Goal: Task Accomplishment & Management: Complete application form

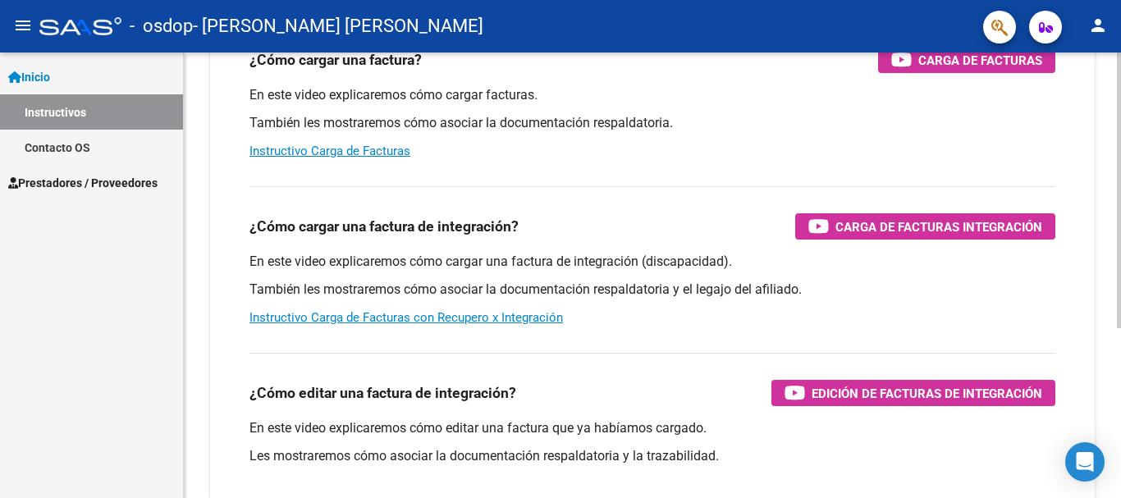
scroll to position [201, 0]
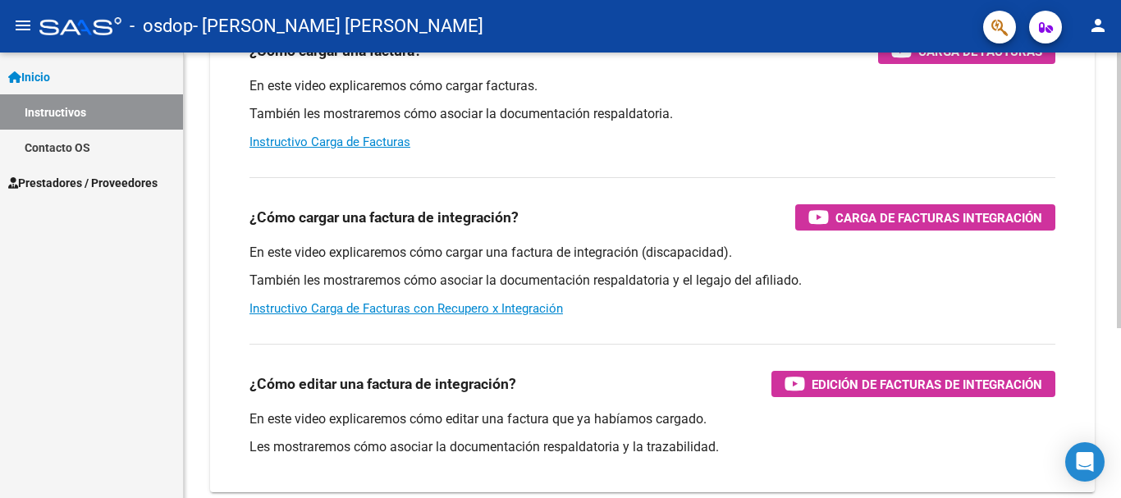
click at [1094, 359] on div "Instructivos y Video Tutoriales SAAS Centro de Ayuda - Administración de O.S. C…" at bounding box center [654, 211] width 941 height 720
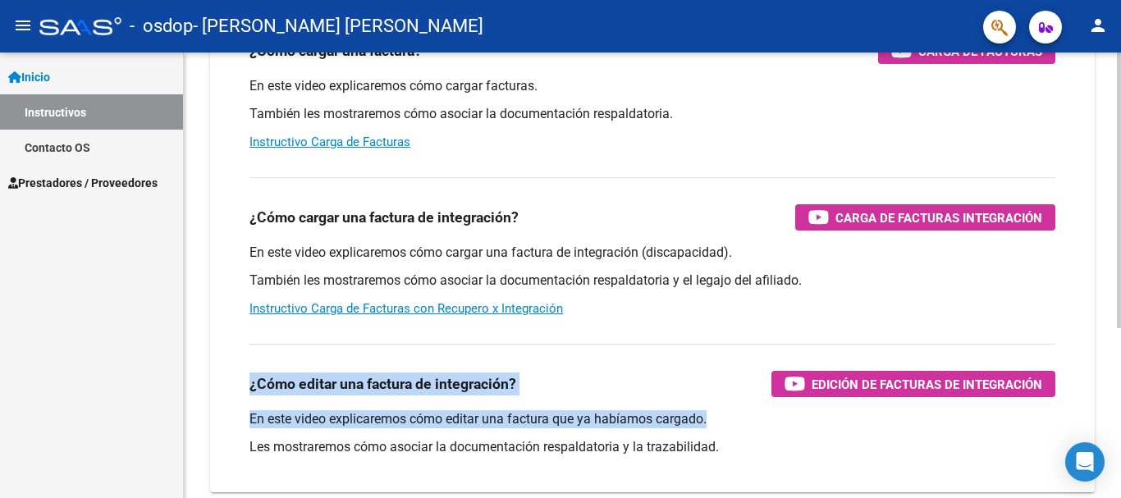
drag, startPoint x: 1114, startPoint y: 326, endPoint x: 1100, endPoint y: 419, distance: 93.8
click at [1100, 419] on div "Instructivos y Video Tutoriales SAAS Centro de Ayuda - Administración de O.S. C…" at bounding box center [652, 211] width 937 height 720
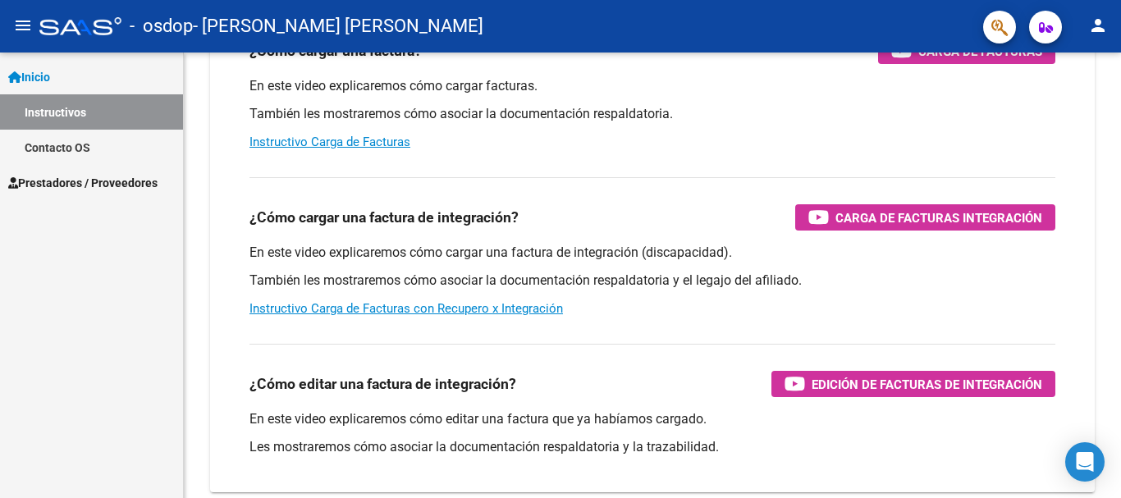
click at [140, 312] on div "Inicio Instructivos Contacto OS Prestadores / Proveedores Facturas - Listado/Ca…" at bounding box center [91, 276] width 183 height 446
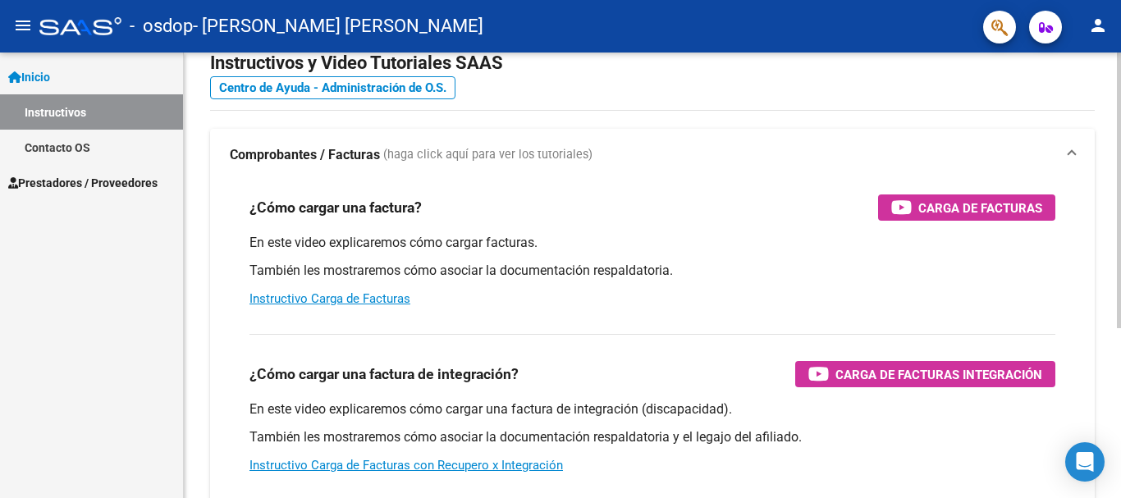
click at [1120, 99] on div at bounding box center [1119, 218] width 4 height 276
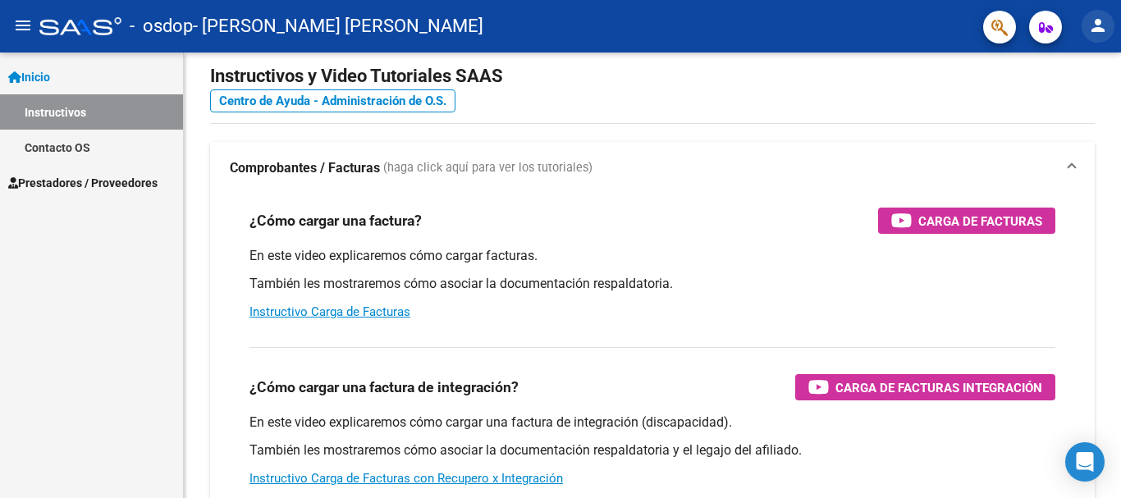
click at [1102, 23] on mat-icon "person" at bounding box center [1098, 26] width 20 height 20
click at [43, 75] on div at bounding box center [560, 249] width 1121 height 498
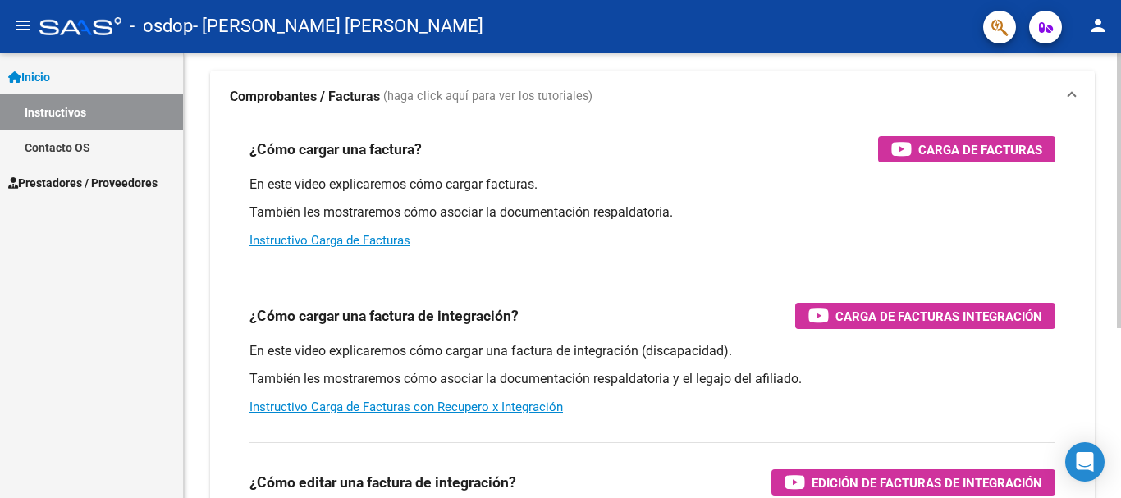
scroll to position [0, 0]
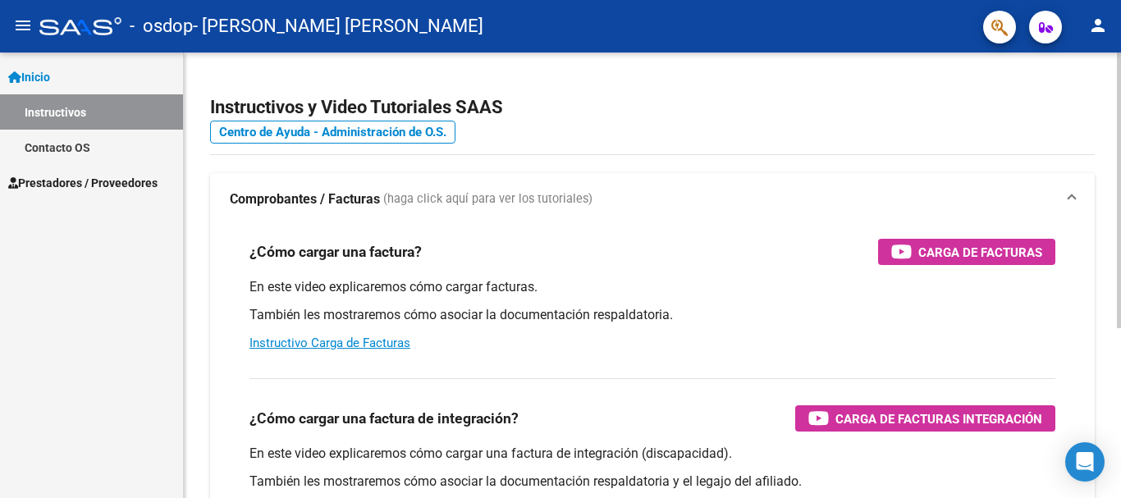
click at [1109, 203] on div "Instructivos y Video Tutoriales SAAS Centro de Ayuda - Administración de O.S. C…" at bounding box center [654, 413] width 941 height 720
click at [1099, 23] on mat-icon "person" at bounding box center [1098, 26] width 20 height 20
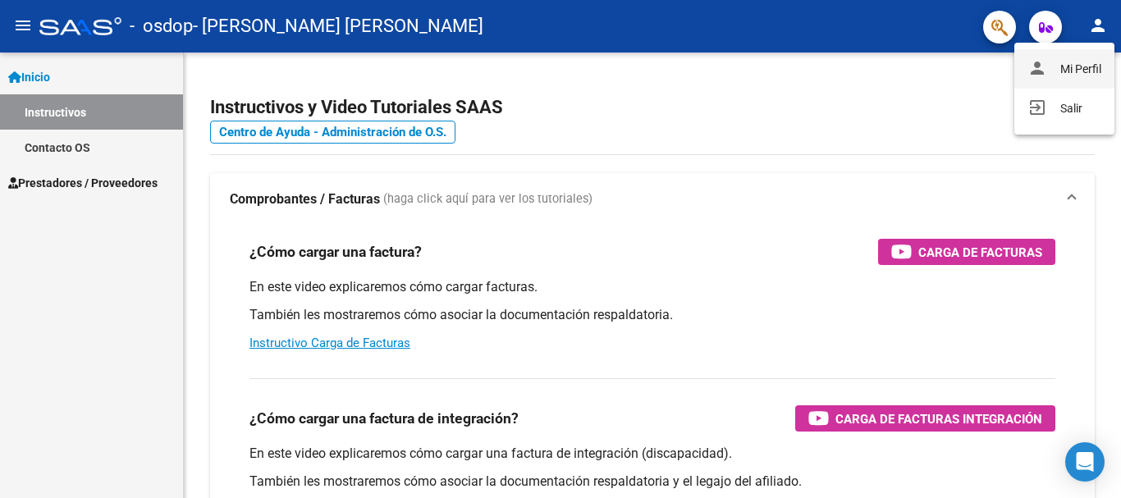
click at [1072, 70] on button "person Mi Perfil" at bounding box center [1064, 68] width 100 height 39
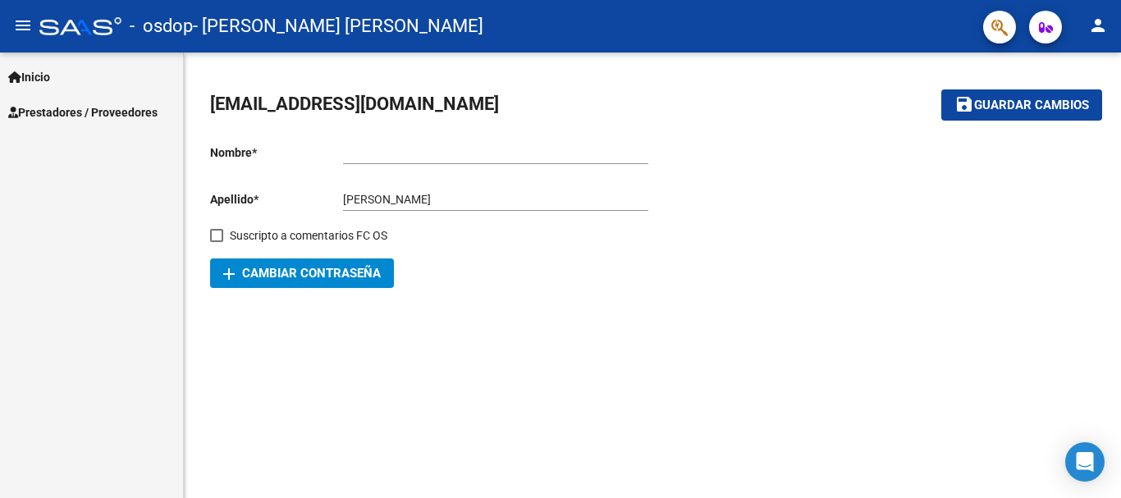
click at [50, 75] on span "Inicio" at bounding box center [29, 77] width 42 height 18
click at [37, 73] on span "Inicio" at bounding box center [29, 77] width 42 height 18
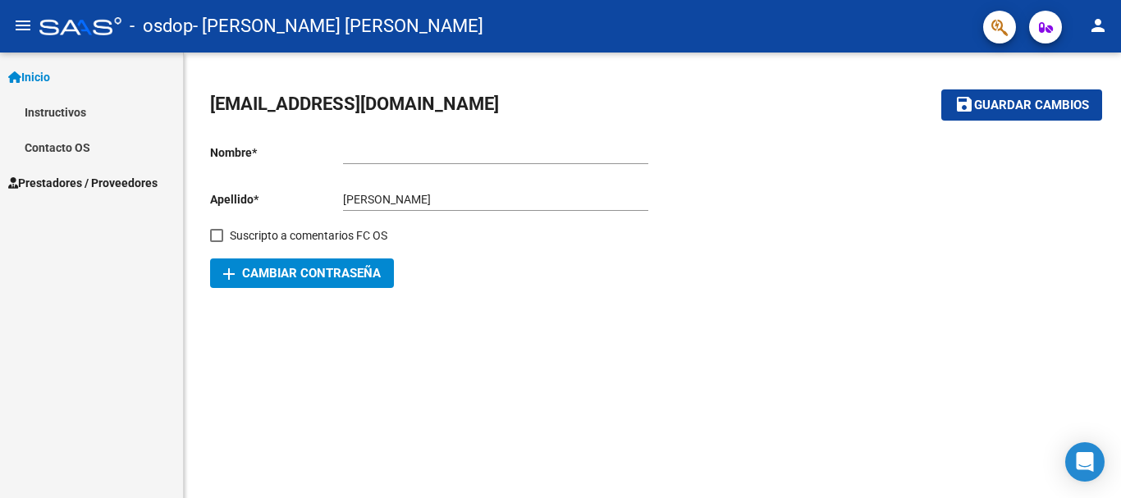
click at [89, 111] on link "Instructivos" at bounding box center [91, 111] width 183 height 35
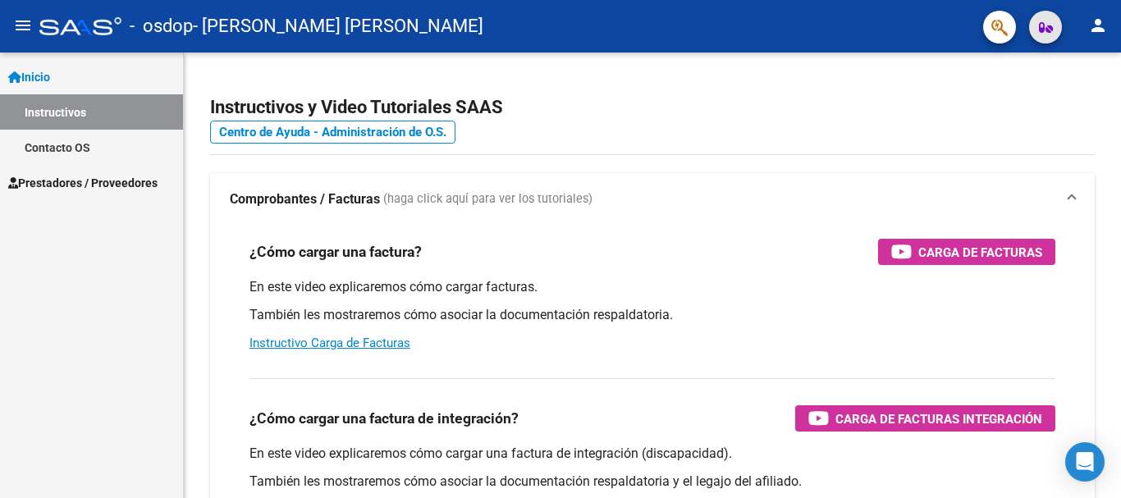
click at [1048, 26] on icon "button" at bounding box center [1046, 27] width 14 height 12
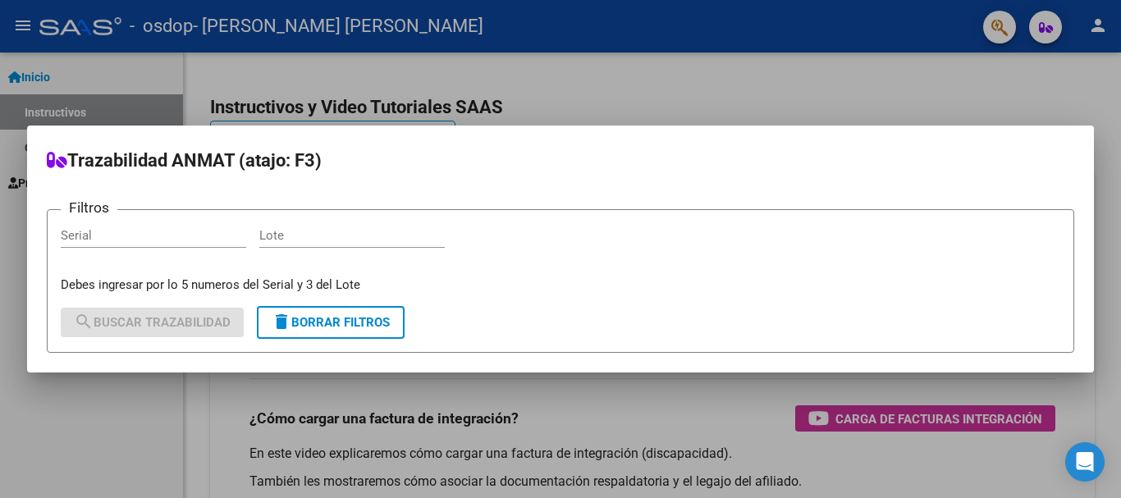
click at [1001, 23] on div at bounding box center [560, 249] width 1121 height 498
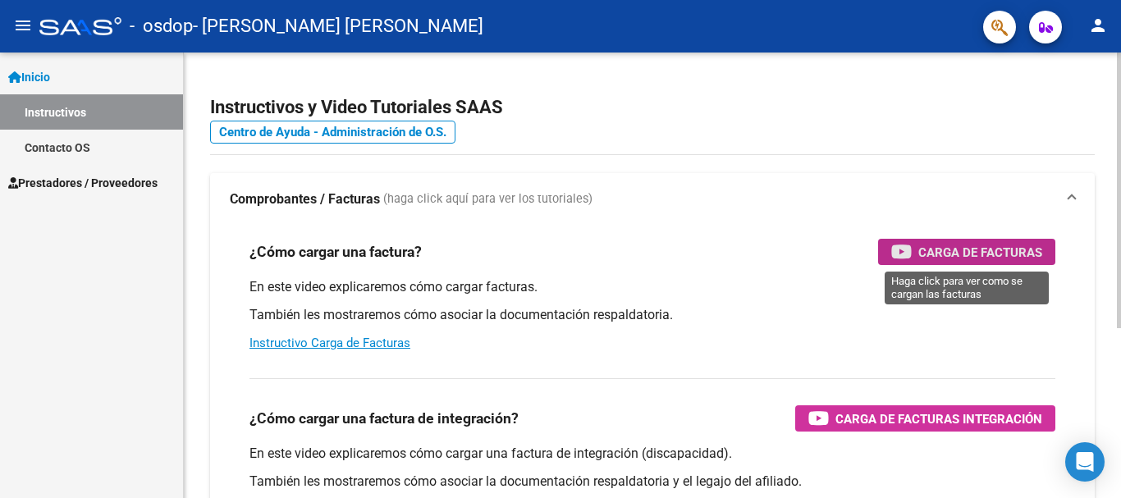
click at [962, 245] on span "Carga de Facturas" at bounding box center [980, 252] width 124 height 21
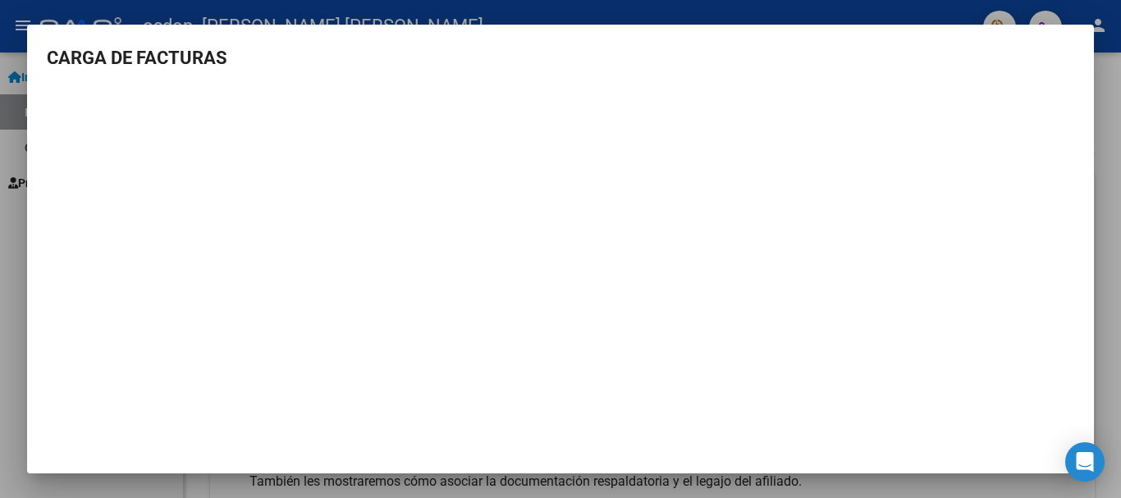
scroll to position [2, 0]
click at [963, 14] on div at bounding box center [560, 249] width 1121 height 498
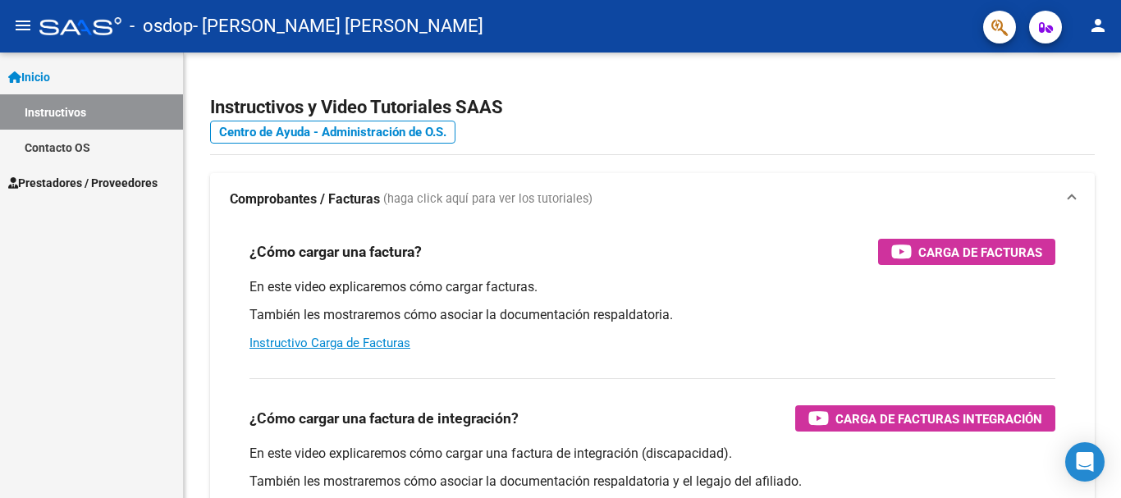
click at [113, 174] on span "Prestadores / Proveedores" at bounding box center [82, 183] width 149 height 18
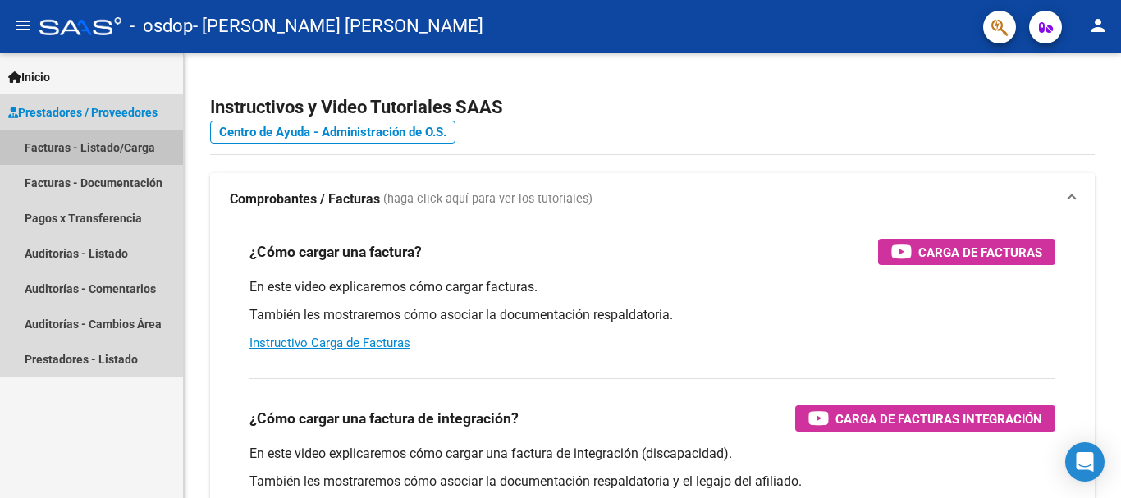
click at [99, 144] on link "Facturas - Listado/Carga" at bounding box center [91, 147] width 183 height 35
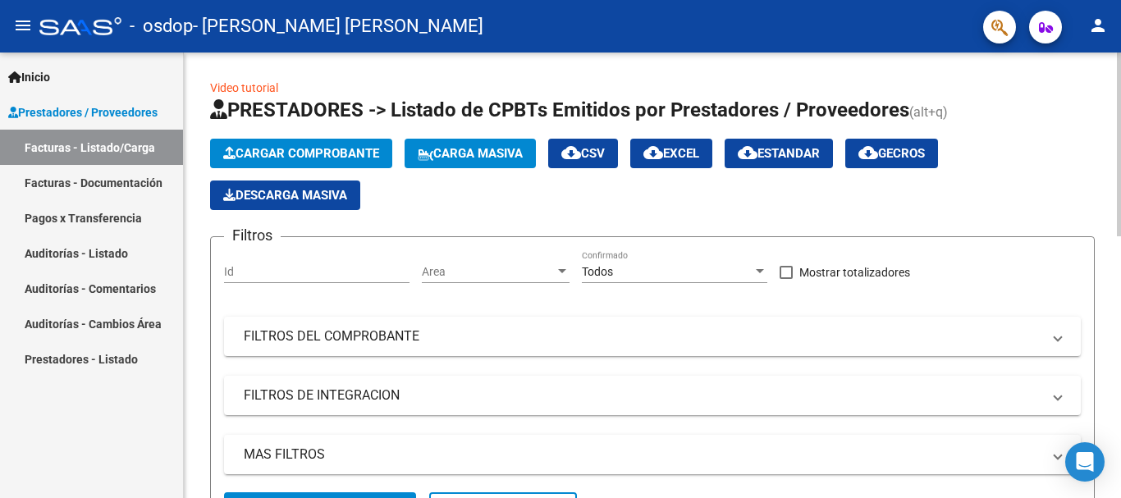
click at [308, 147] on span "Cargar Comprobante" at bounding box center [301, 153] width 156 height 15
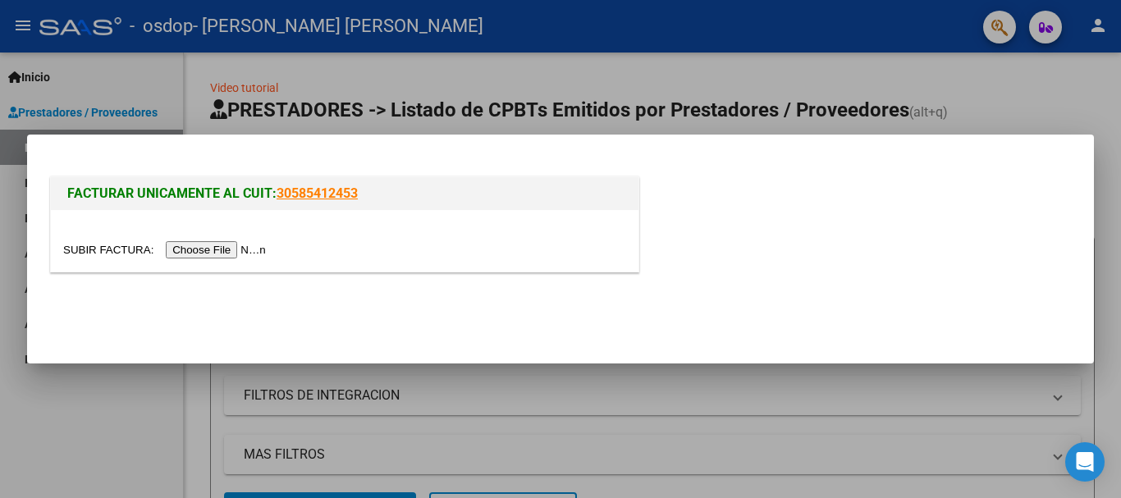
click at [201, 245] on input "file" at bounding box center [167, 249] width 208 height 17
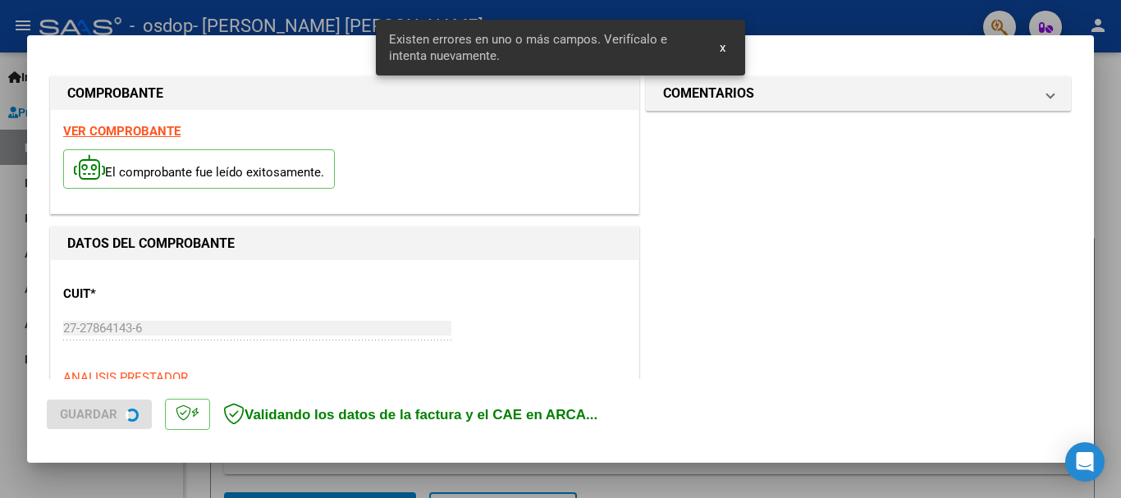
scroll to position [409, 0]
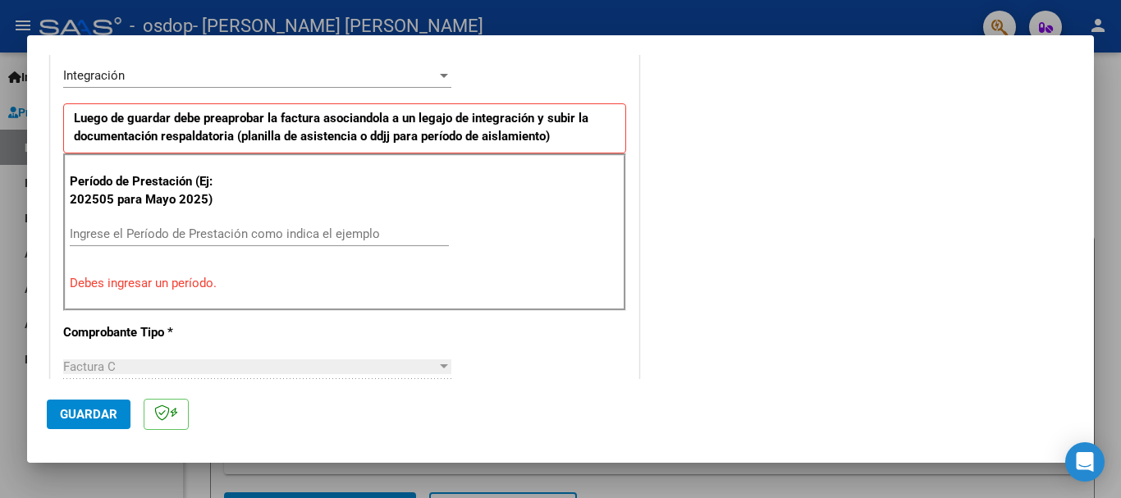
click at [89, 240] on input "Ingrese el Período de Prestación como indica el ejemplo" at bounding box center [259, 233] width 379 height 15
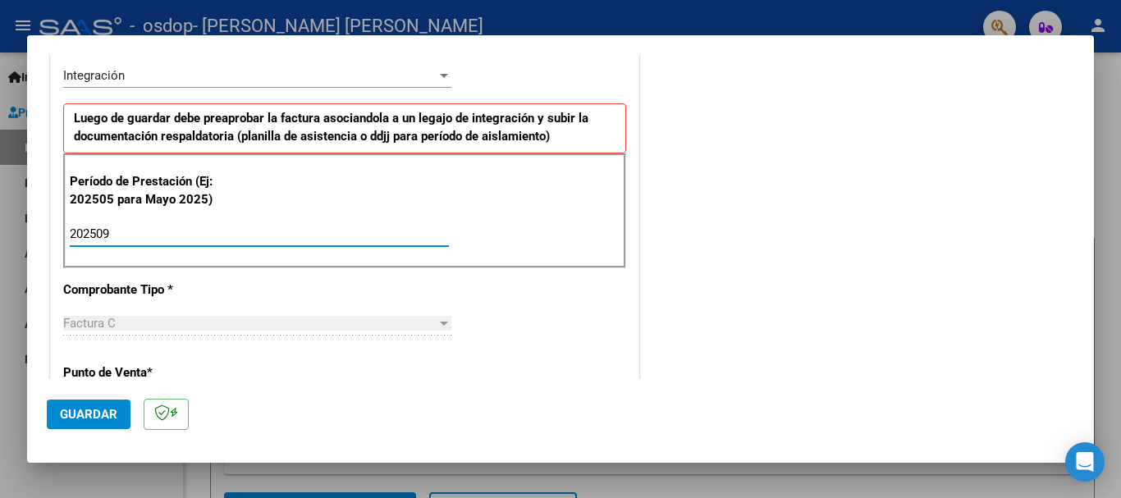
type input "202509"
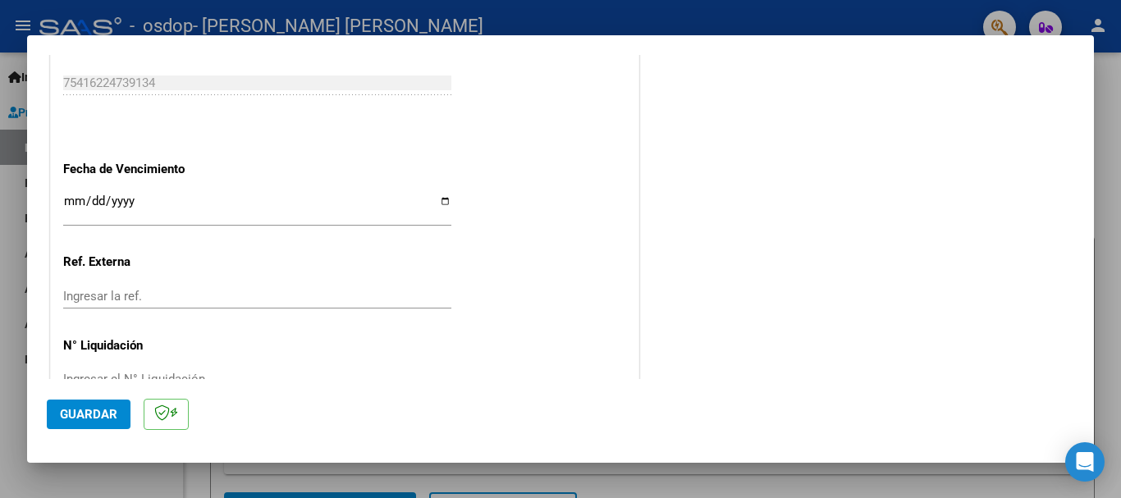
scroll to position [1120, 0]
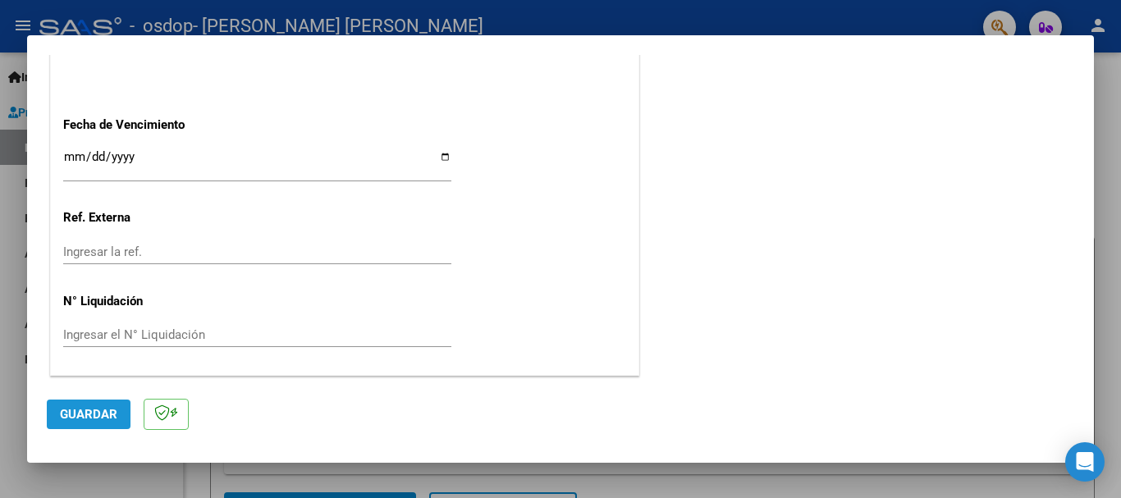
click at [99, 405] on button "Guardar" at bounding box center [89, 415] width 84 height 30
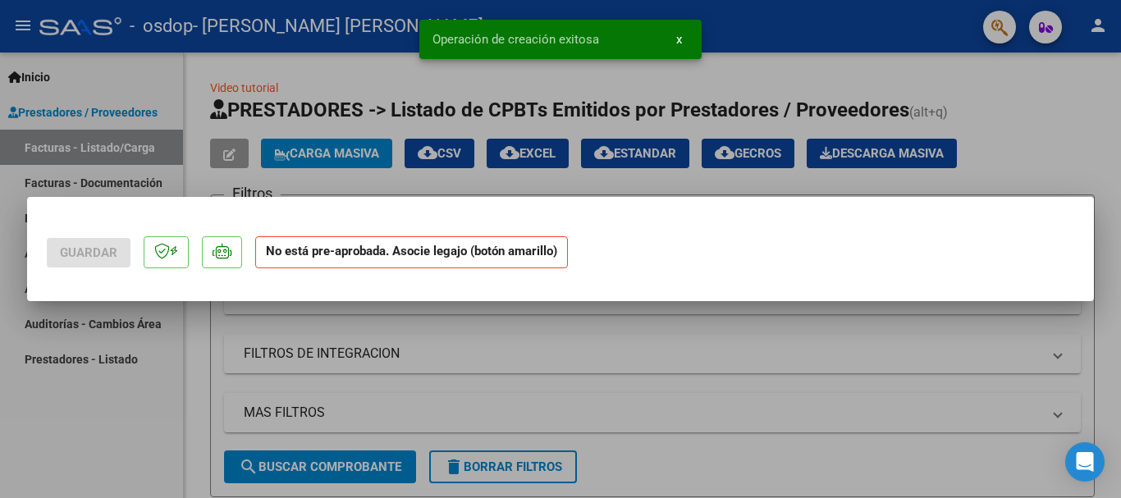
scroll to position [0, 0]
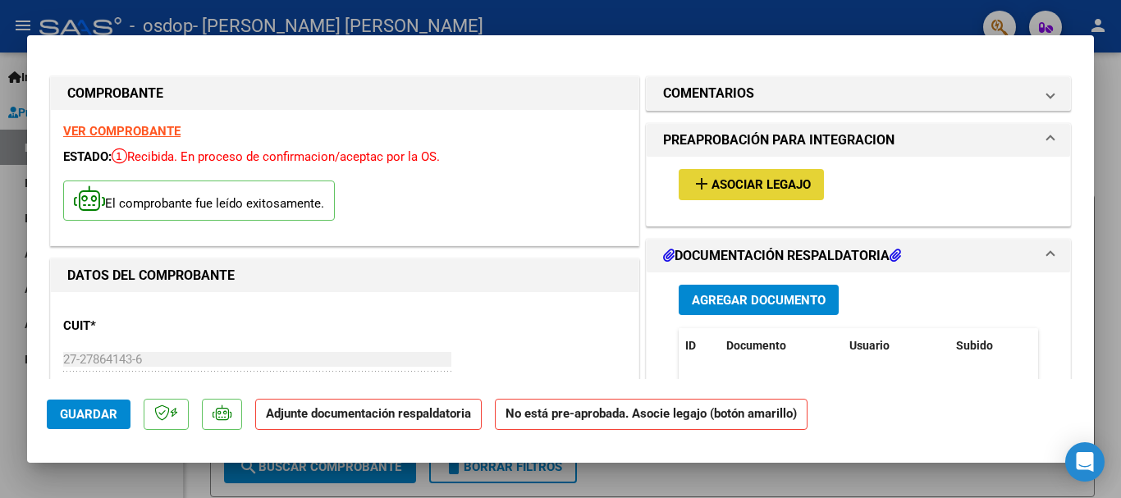
click at [754, 180] on span "Asociar Legajo" at bounding box center [760, 185] width 99 height 15
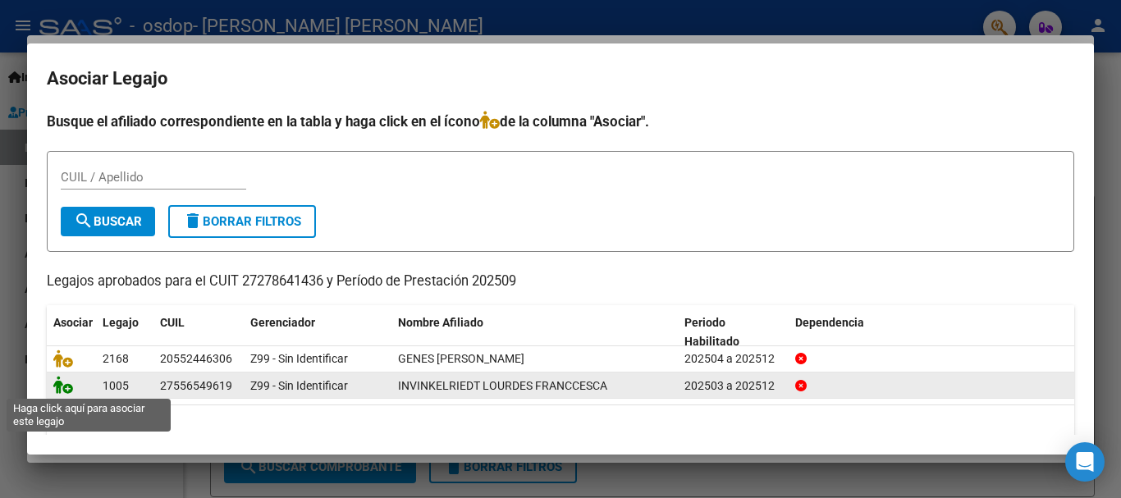
click at [63, 388] on icon at bounding box center [63, 385] width 20 height 18
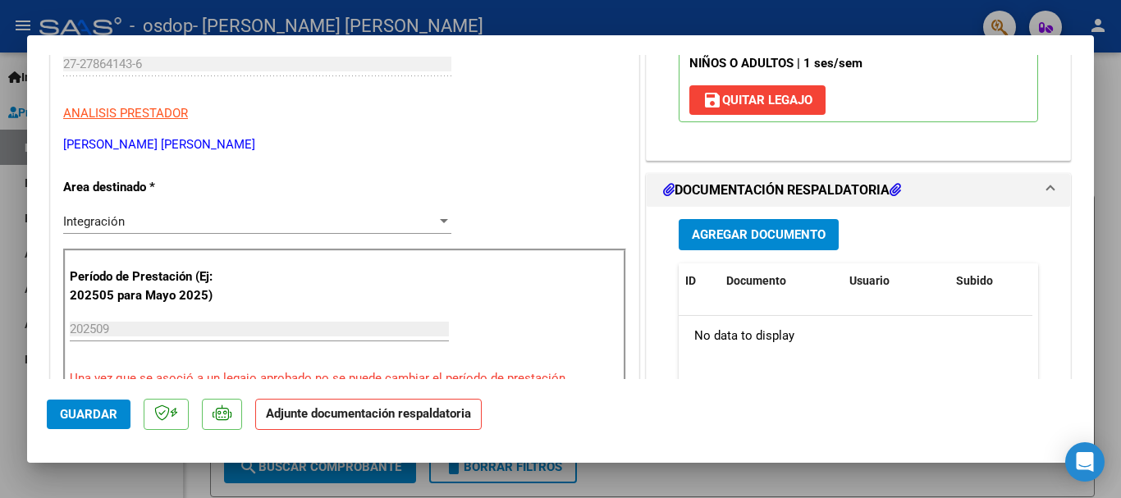
scroll to position [328, 0]
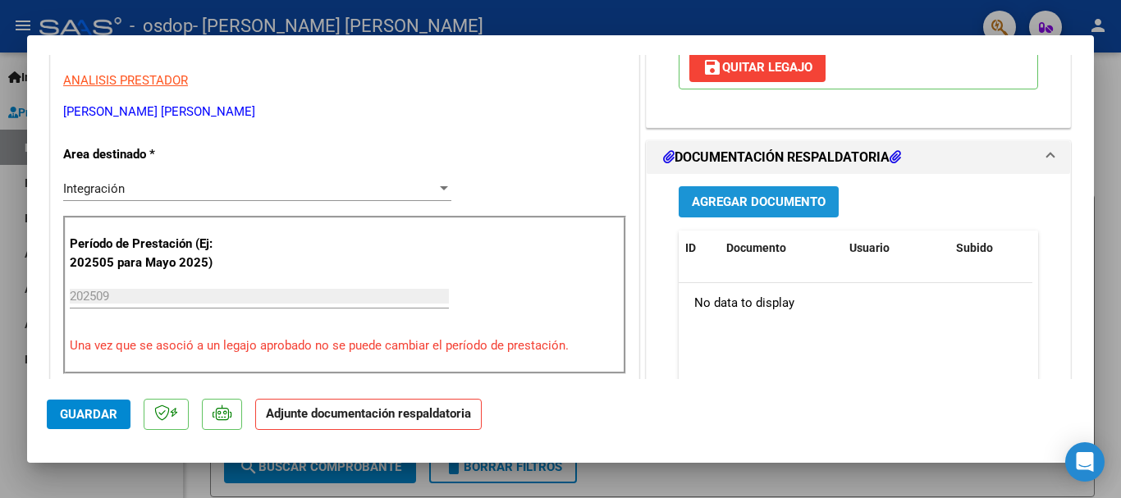
click at [780, 210] on span "Agregar Documento" at bounding box center [759, 202] width 134 height 15
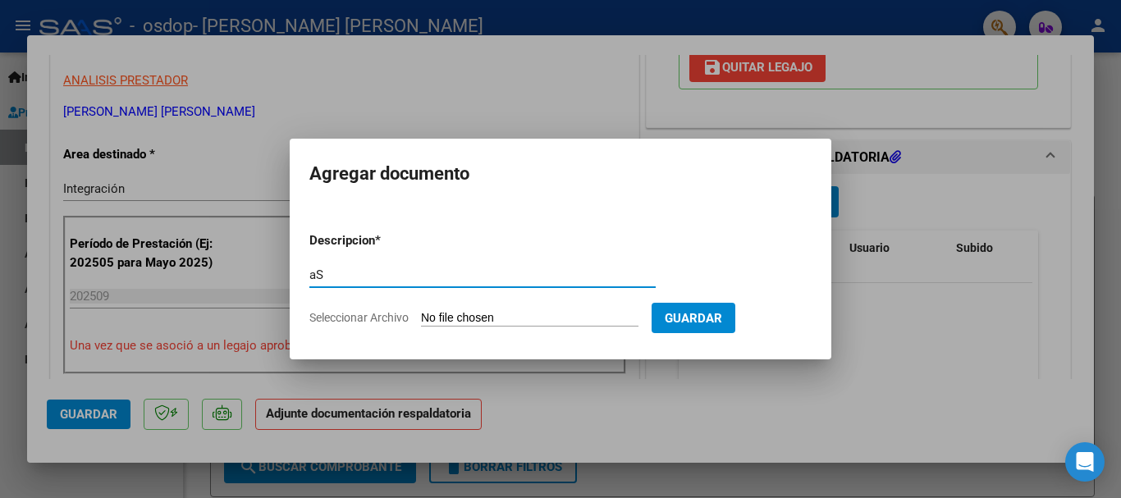
type input "a"
type input "ASISTENCIA"
click at [488, 312] on input "Seleccionar Archivo" at bounding box center [529, 319] width 217 height 16
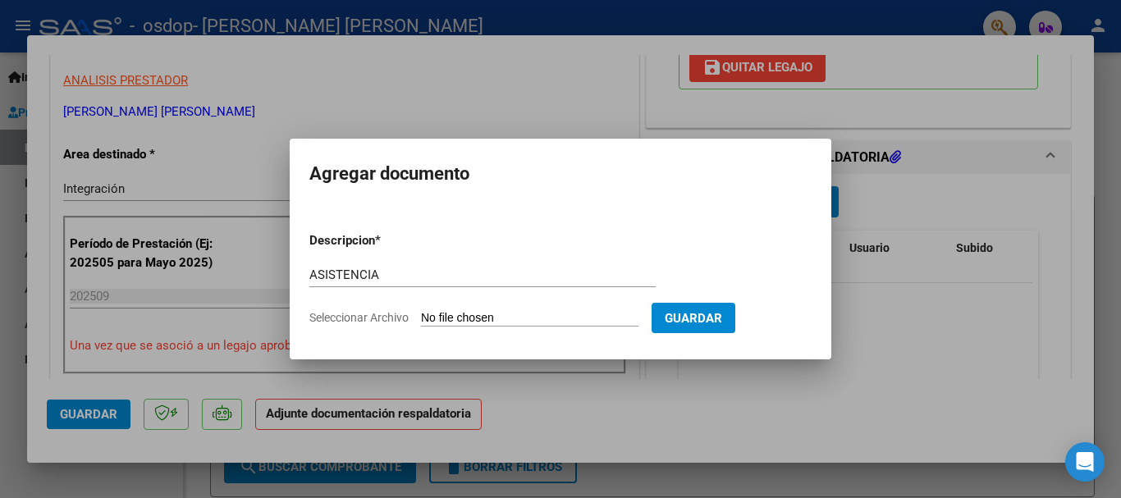
click at [539, 315] on input "Seleccionar Archivo" at bounding box center [529, 319] width 217 height 16
type input "C:\fakepath\ASISTENCIA.pdf"
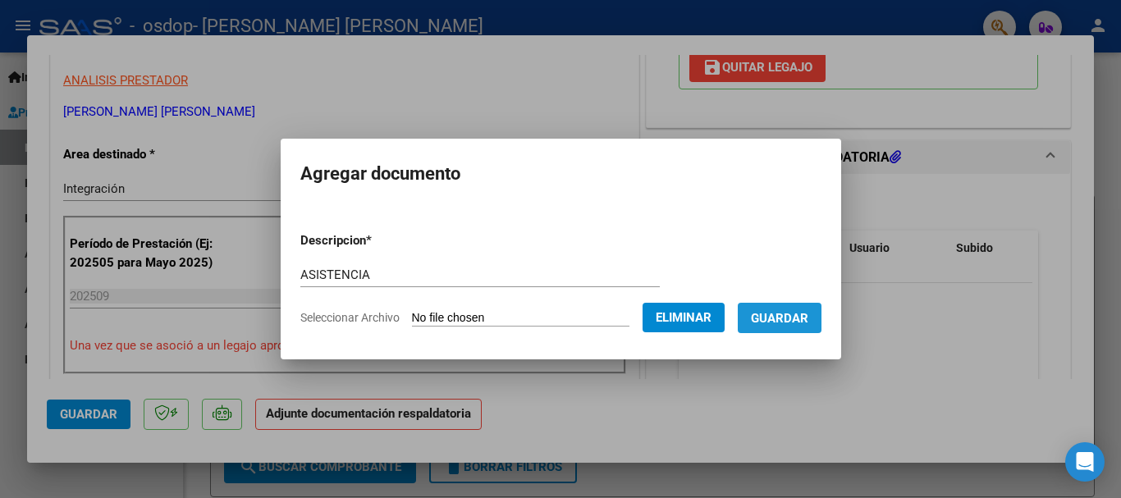
click at [796, 317] on span "Guardar" at bounding box center [779, 318] width 57 height 15
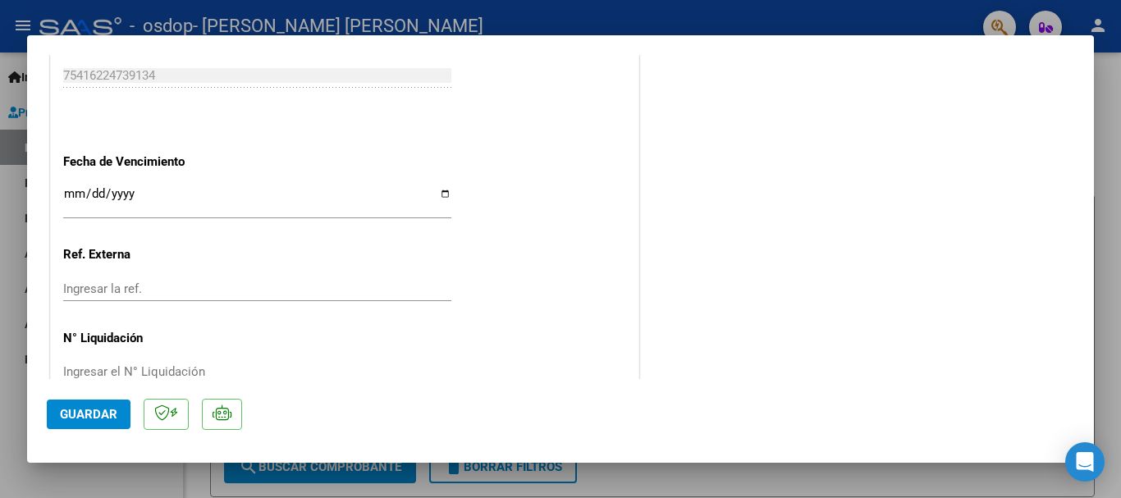
scroll to position [1145, 0]
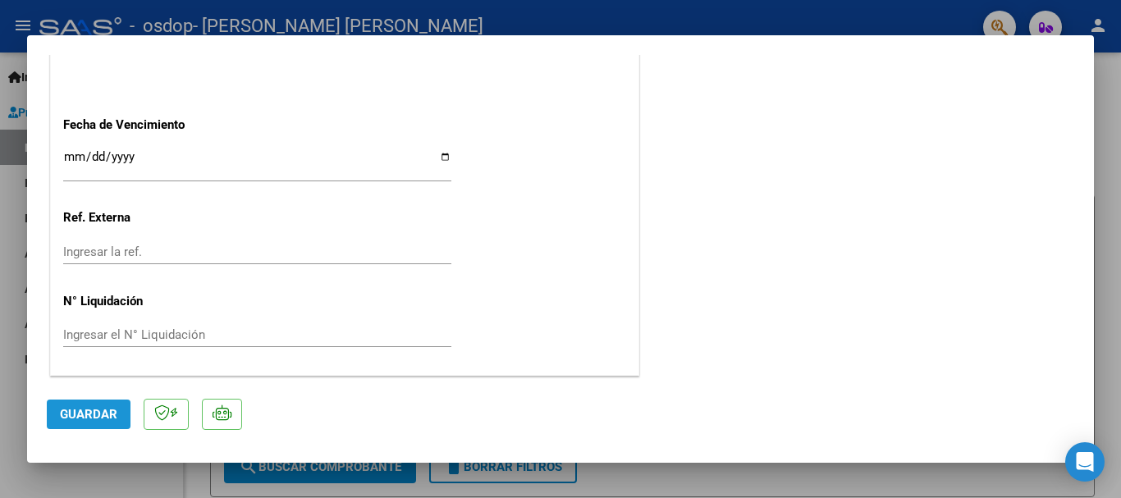
click at [83, 411] on span "Guardar" at bounding box center [88, 414] width 57 height 15
click at [16, 61] on div at bounding box center [560, 249] width 1121 height 498
type input "$ 0,00"
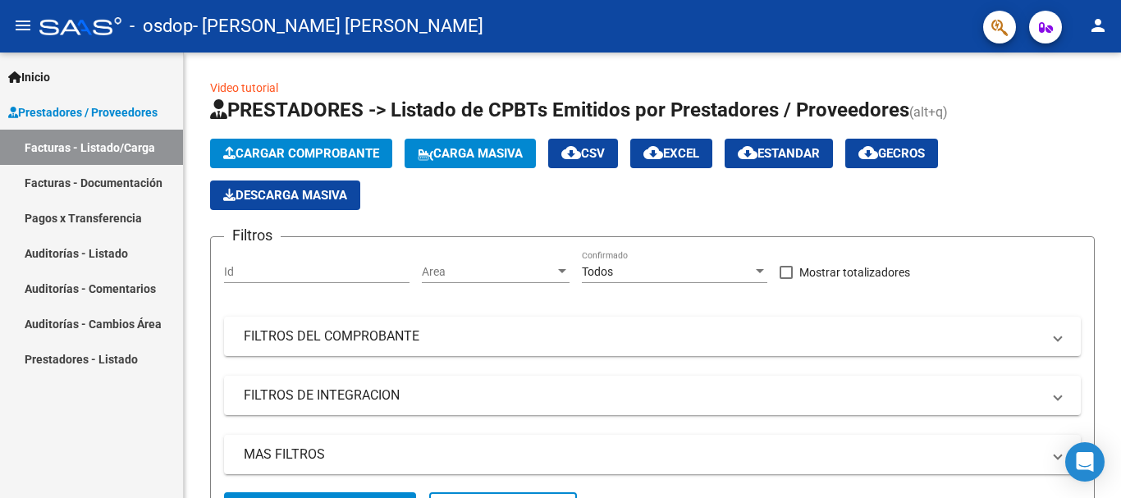
click at [98, 139] on link "Facturas - Listado/Carga" at bounding box center [91, 147] width 183 height 35
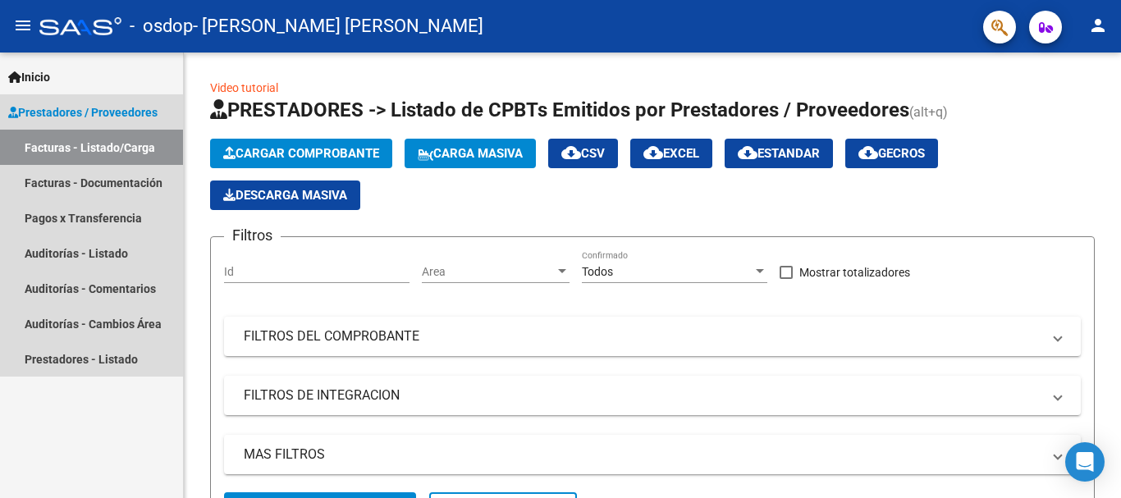
click at [80, 146] on link "Facturas - Listado/Carga" at bounding box center [91, 147] width 183 height 35
click at [71, 137] on link "Facturas - Listado/Carga" at bounding box center [91, 147] width 183 height 35
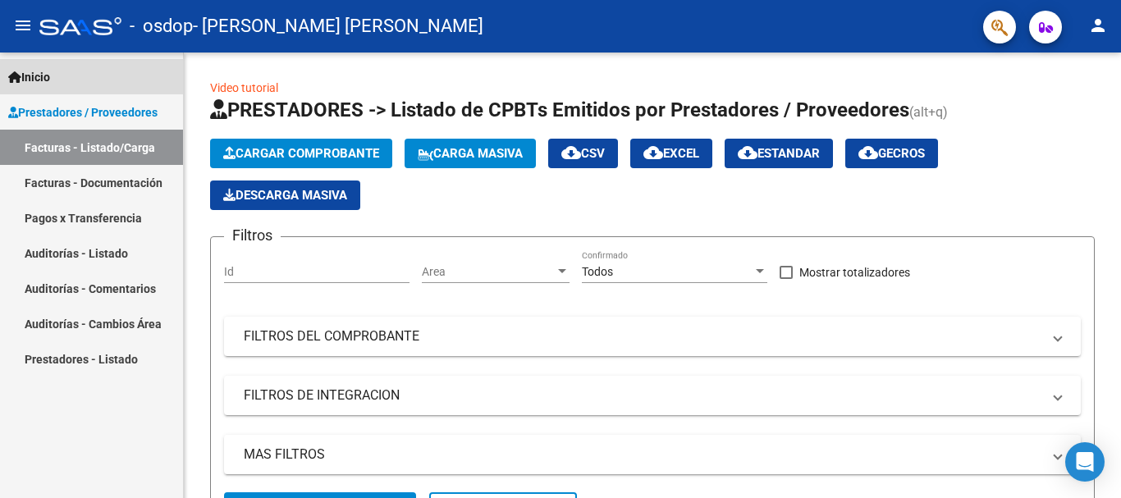
click at [50, 69] on span "Inicio" at bounding box center [29, 77] width 42 height 18
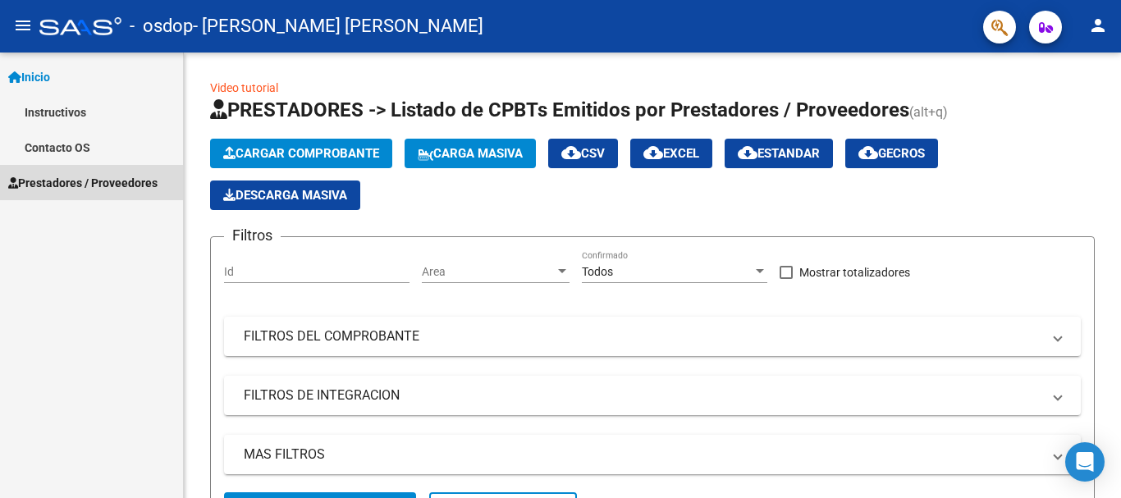
click at [37, 181] on span "Prestadores / Proveedores" at bounding box center [82, 183] width 149 height 18
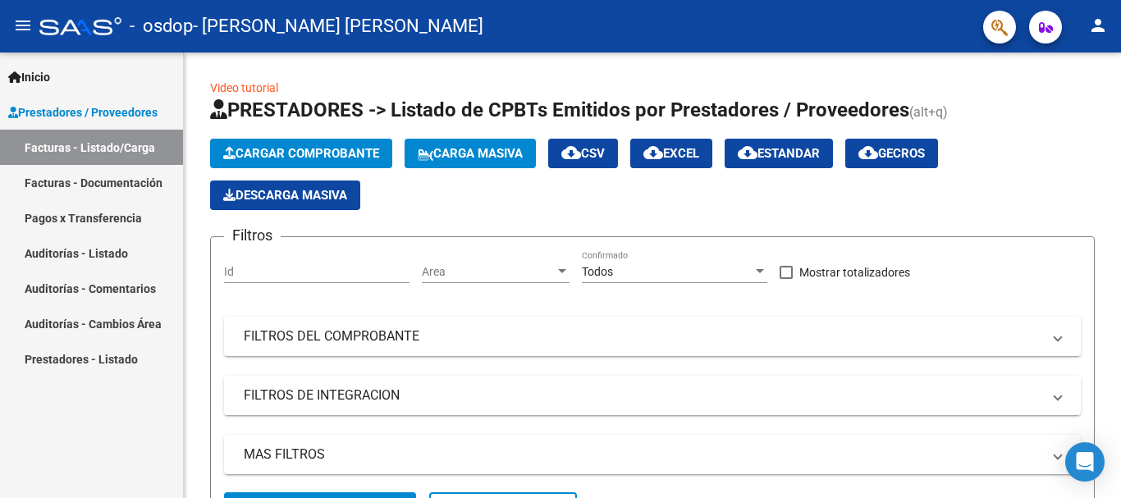
click at [48, 177] on link "Facturas - Documentación" at bounding box center [91, 182] width 183 height 35
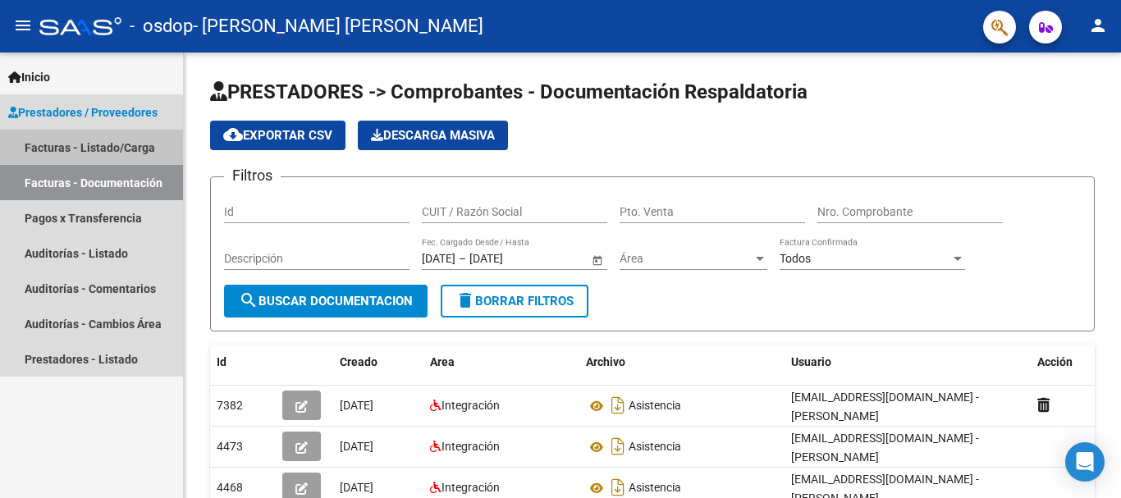
click at [134, 144] on link "Facturas - Listado/Carga" at bounding box center [91, 147] width 183 height 35
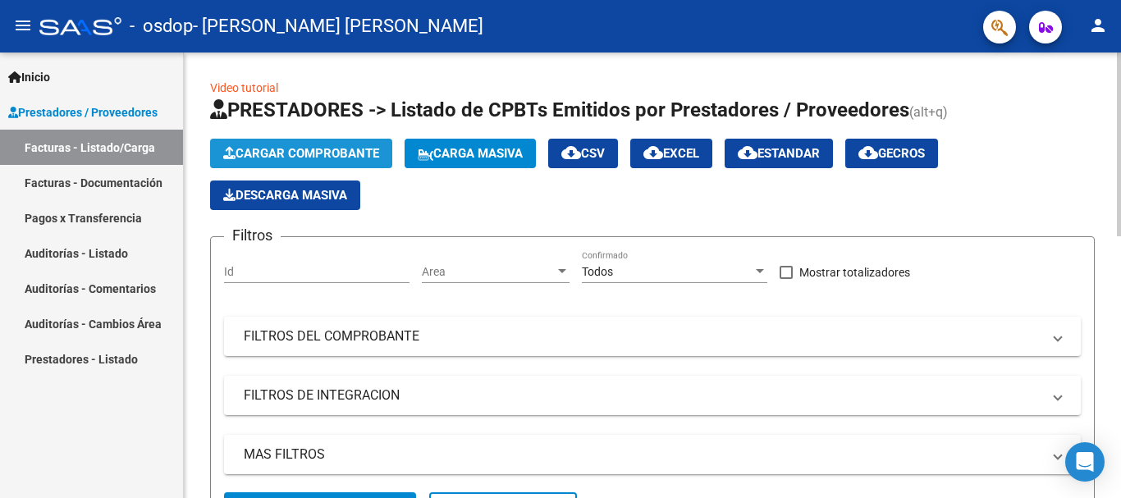
click at [355, 144] on button "Cargar Comprobante" at bounding box center [301, 154] width 182 height 30
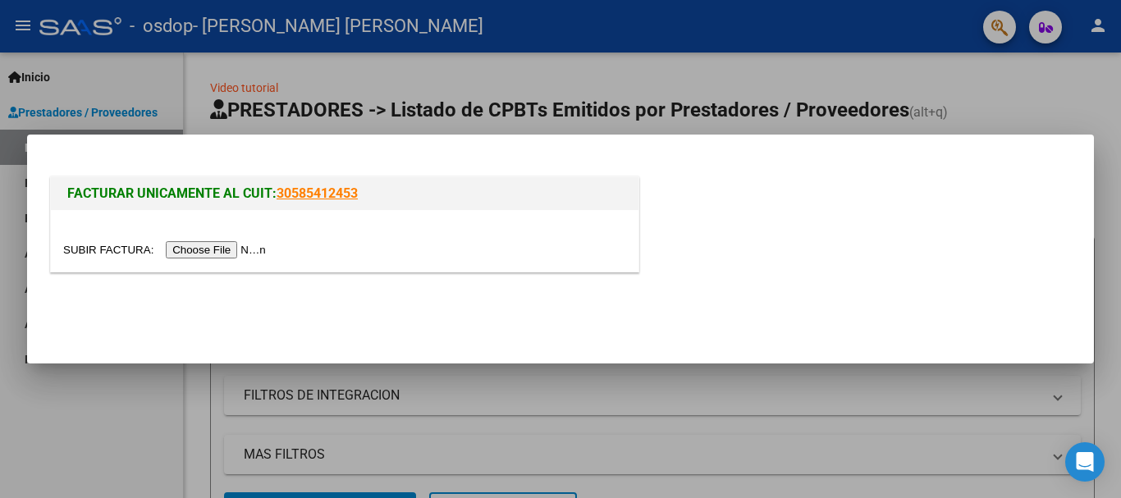
click at [209, 249] on input "file" at bounding box center [167, 249] width 208 height 17
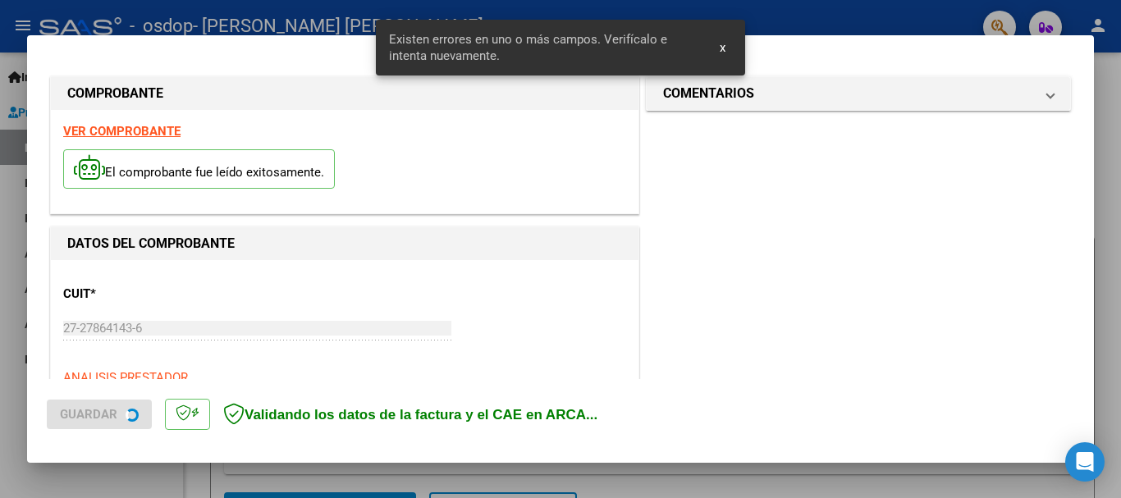
scroll to position [409, 0]
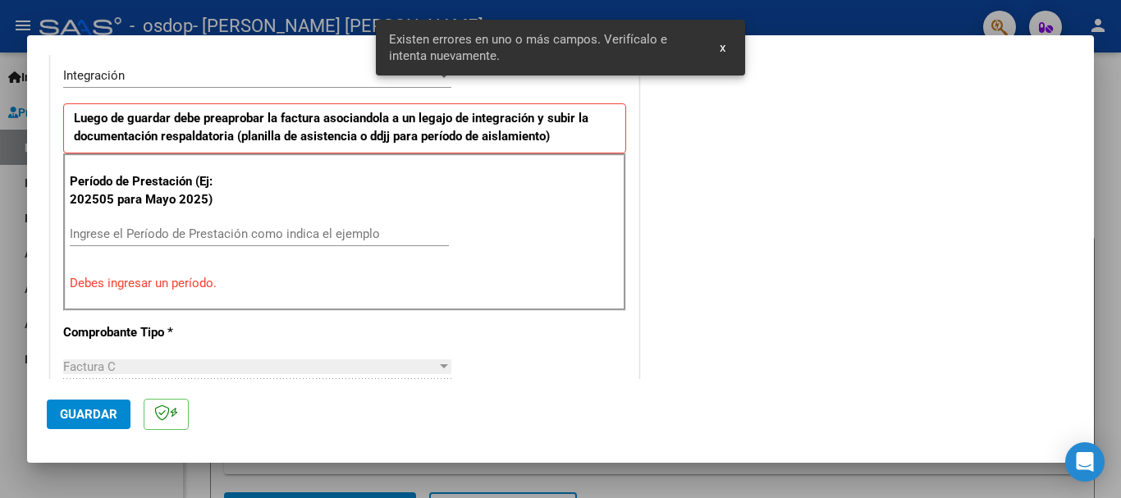
click at [133, 229] on input "Ingrese el Período de Prestación como indica el ejemplo" at bounding box center [259, 233] width 379 height 15
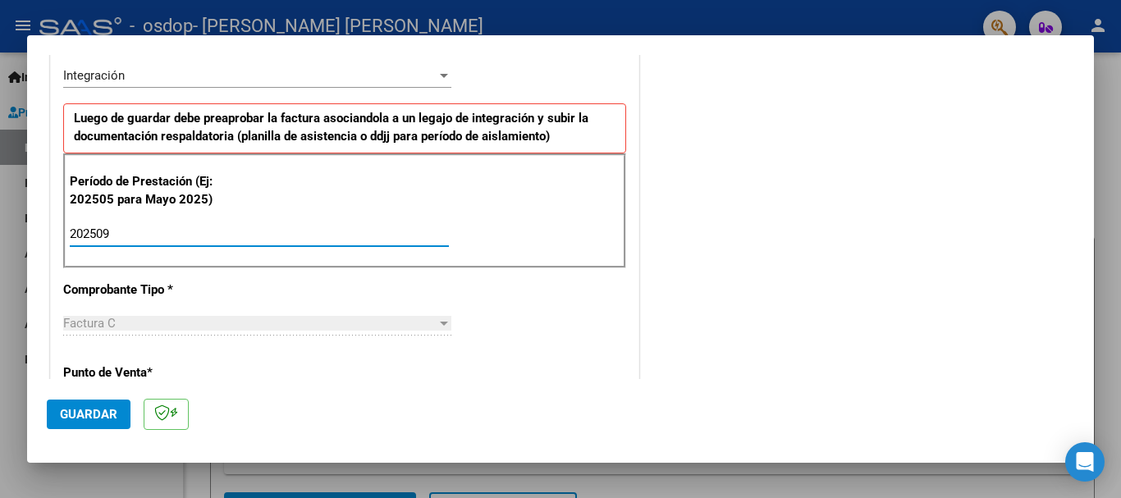
type input "202509"
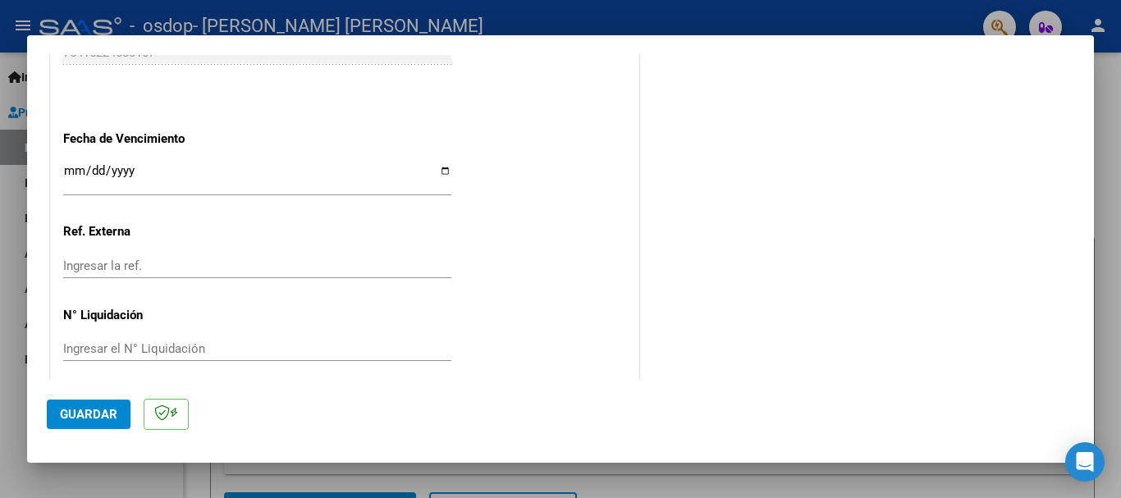
scroll to position [1120, 0]
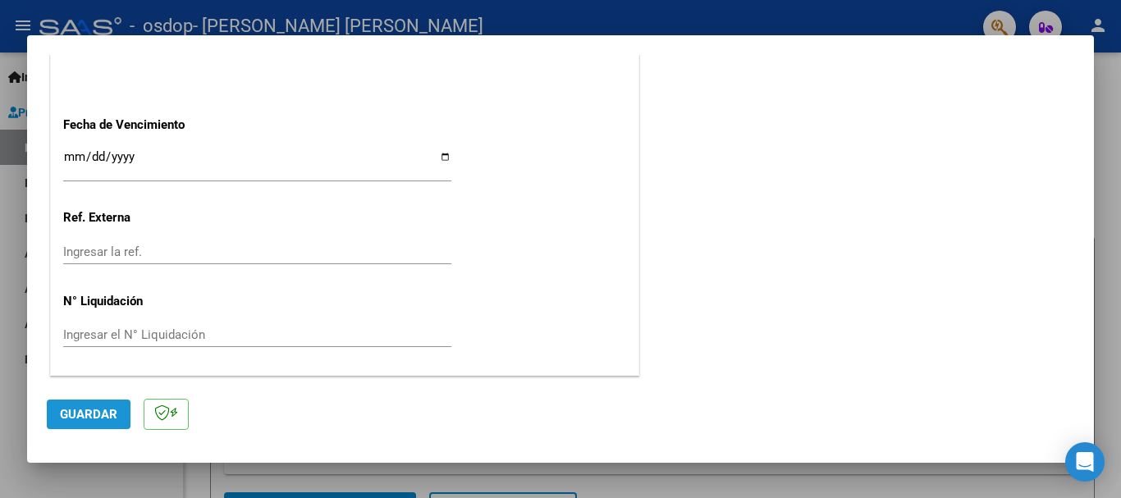
click at [82, 413] on span "Guardar" at bounding box center [88, 414] width 57 height 15
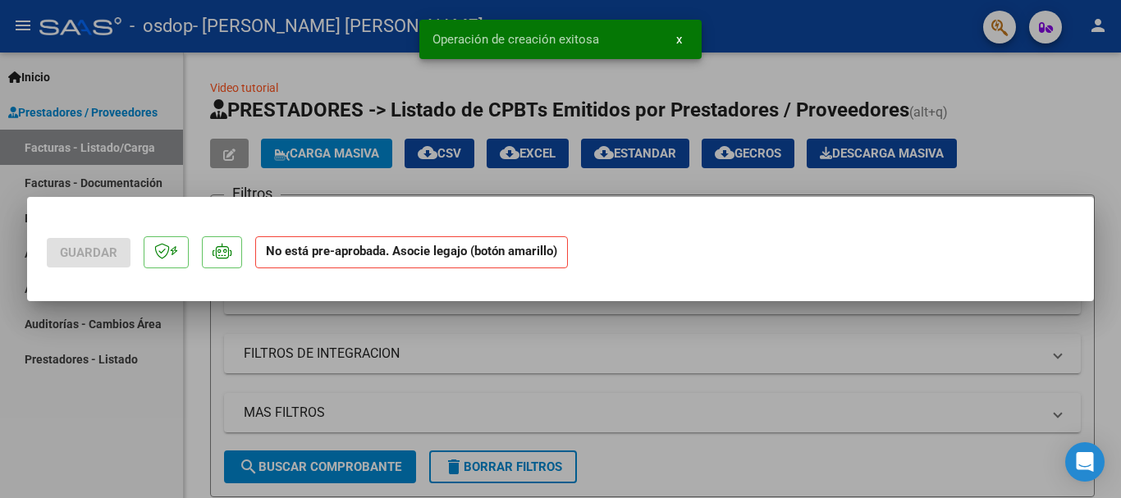
scroll to position [0, 0]
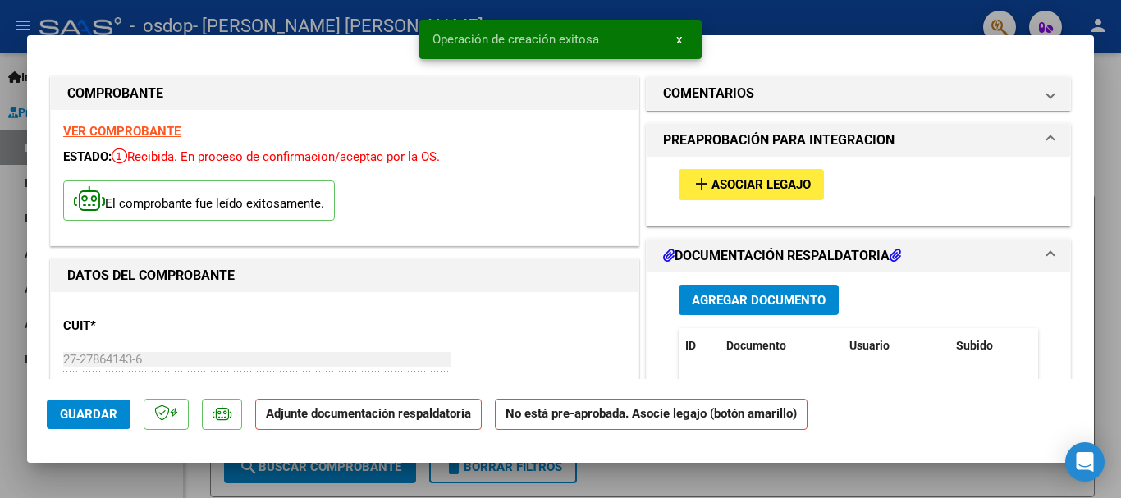
click at [768, 173] on button "add Asociar Legajo" at bounding box center [751, 184] width 145 height 30
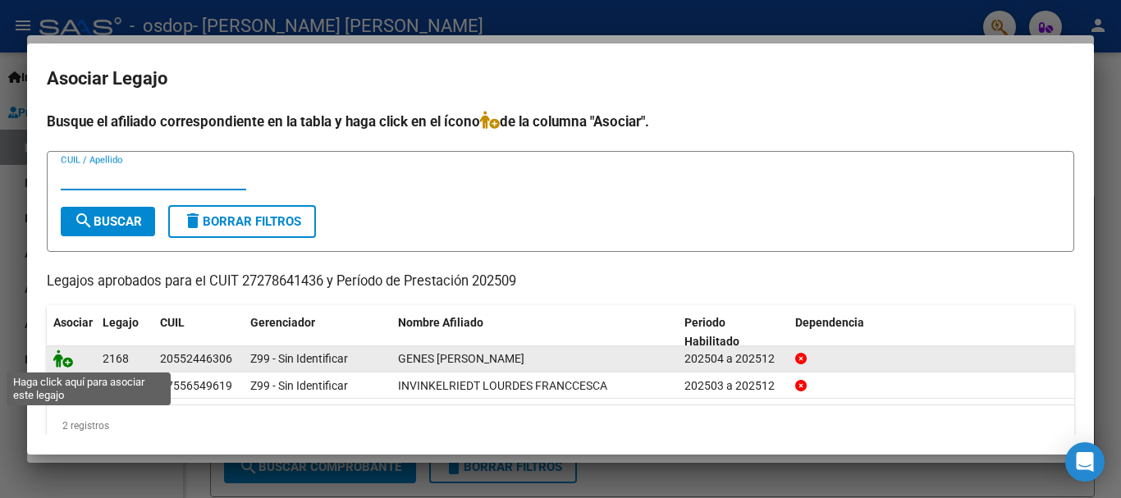
click at [60, 356] on icon at bounding box center [63, 359] width 20 height 18
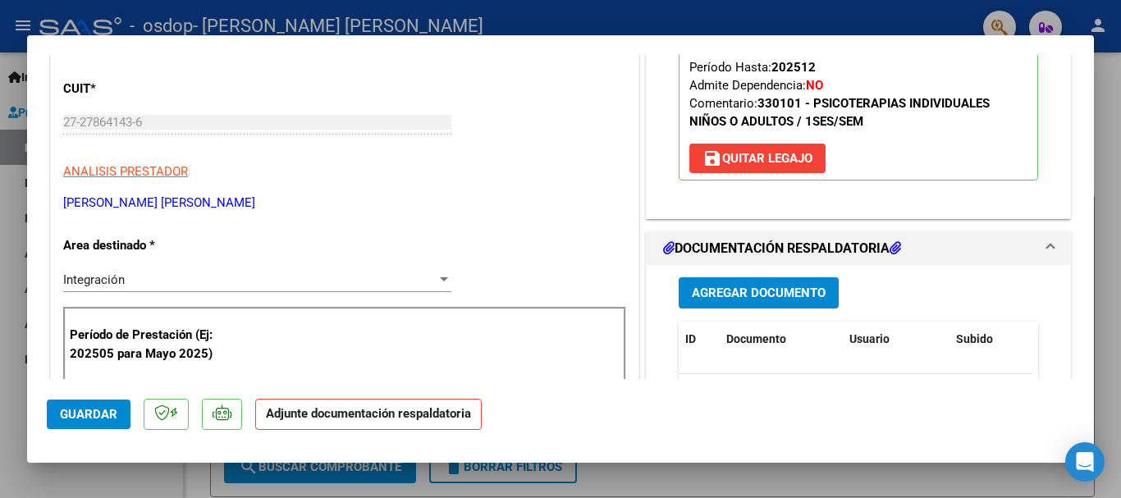
scroll to position [278, 0]
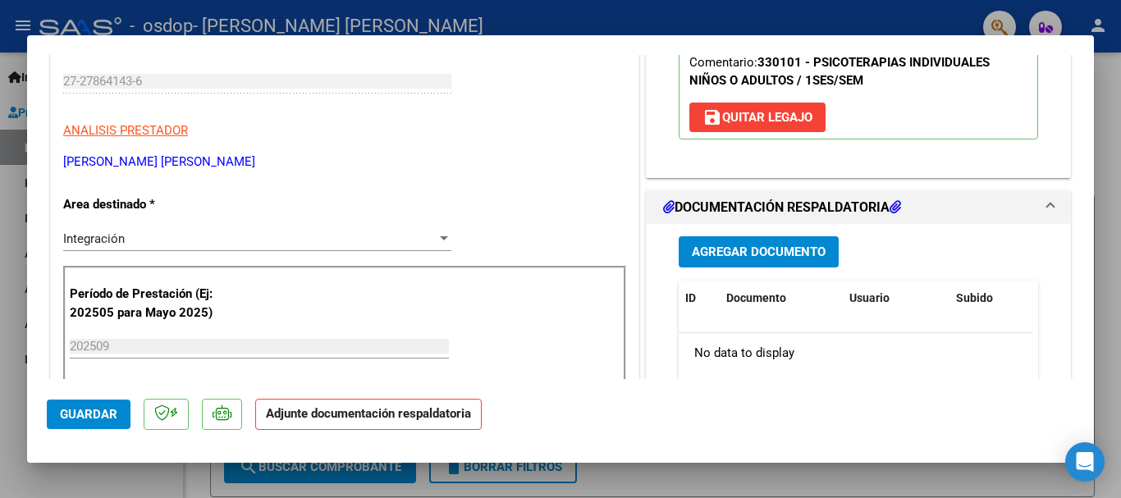
click at [772, 249] on span "Agregar Documento" at bounding box center [759, 252] width 134 height 15
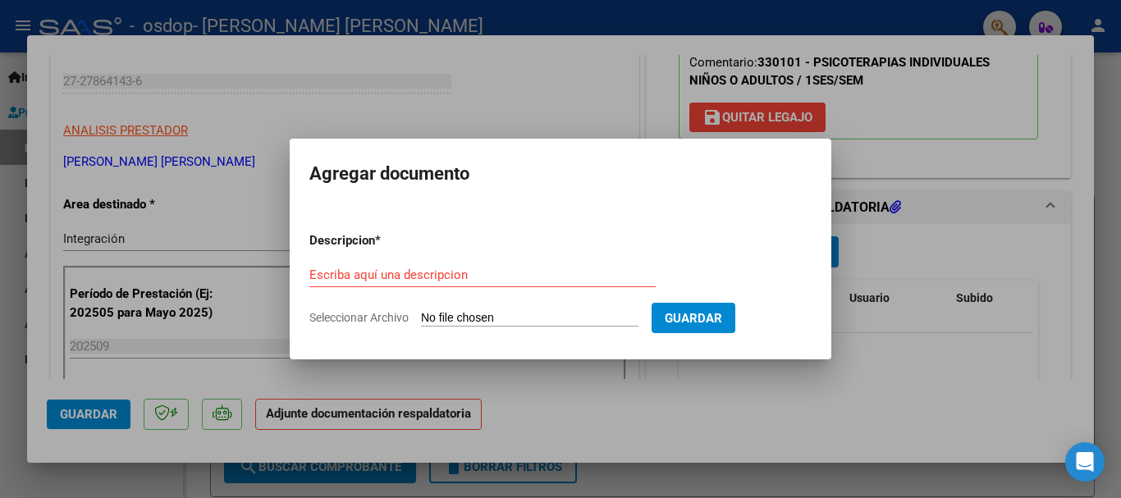
click at [502, 317] on input "Seleccionar Archivo" at bounding box center [529, 319] width 217 height 16
type input "C:\fakepath\asistencia.pdf"
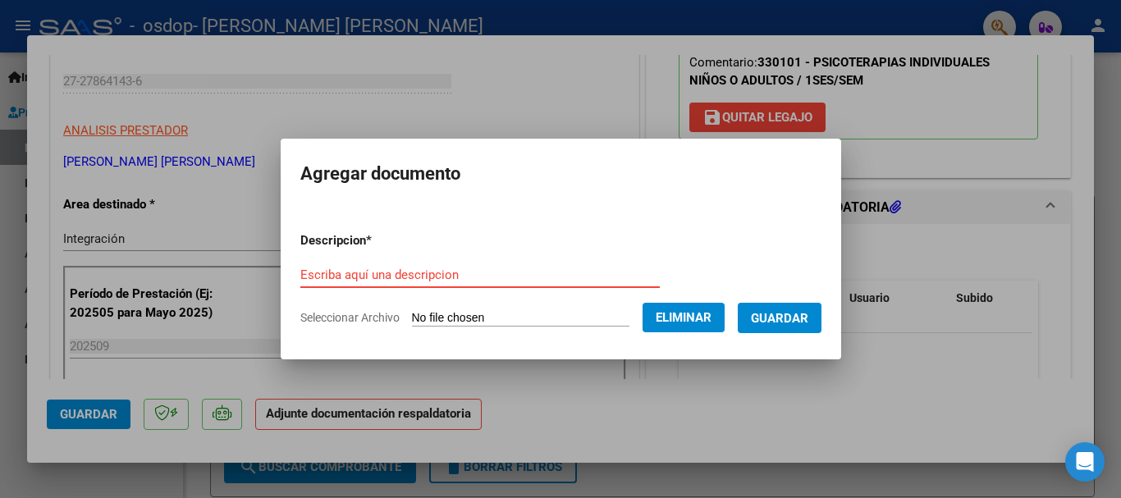
click at [335, 278] on input "Escriba aquí una descripcion" at bounding box center [479, 275] width 359 height 15
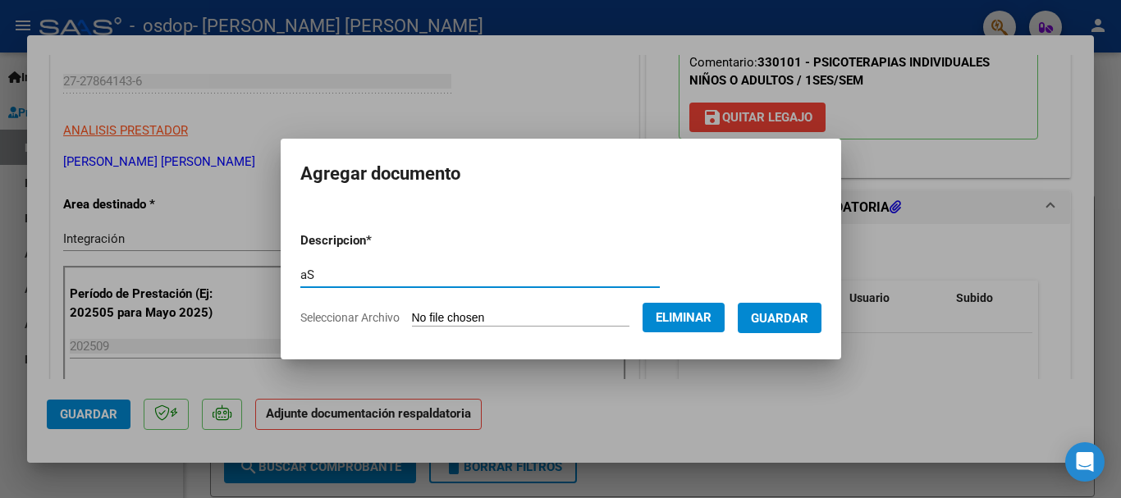
type input "a"
type input "ASISTENCIA"
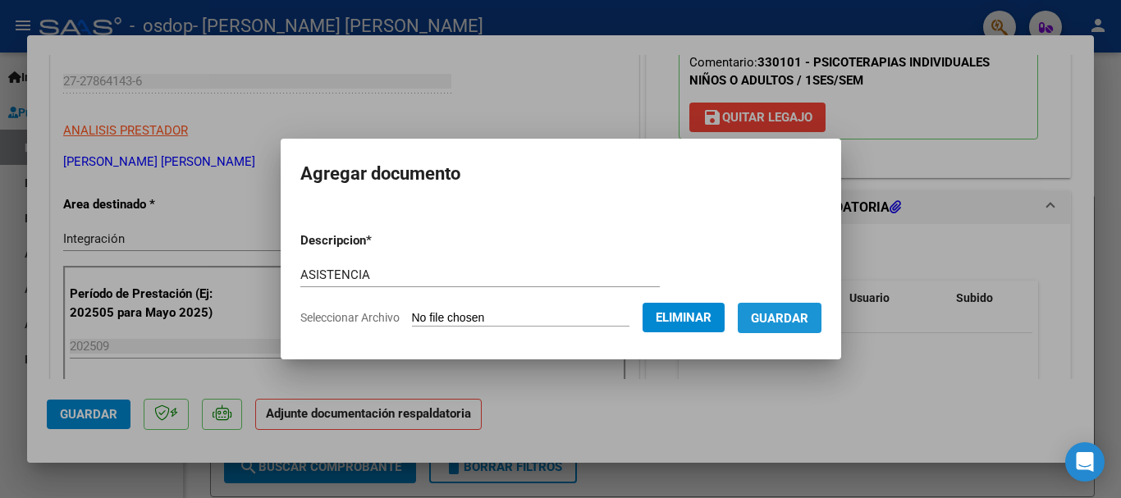
click at [808, 317] on span "Guardar" at bounding box center [779, 318] width 57 height 15
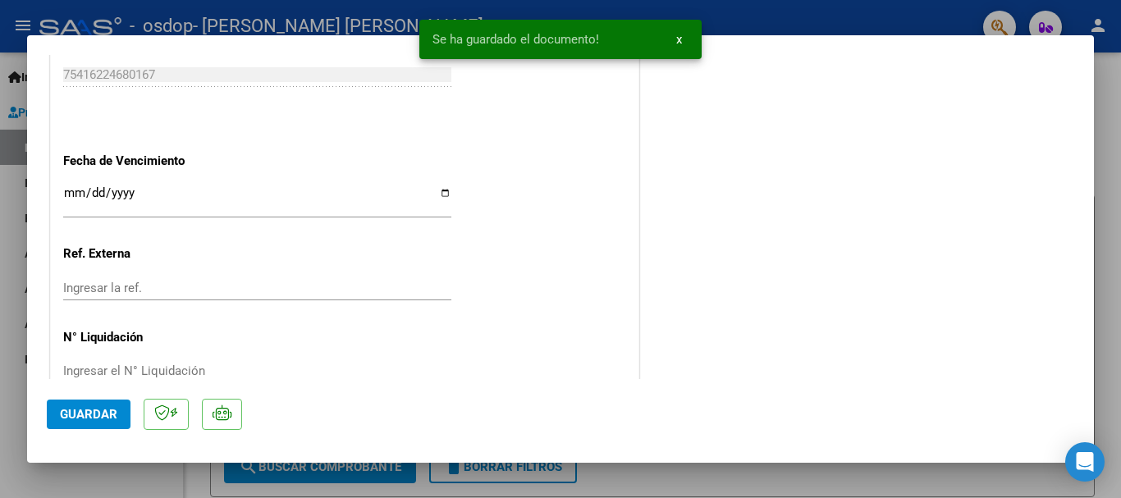
scroll to position [1145, 0]
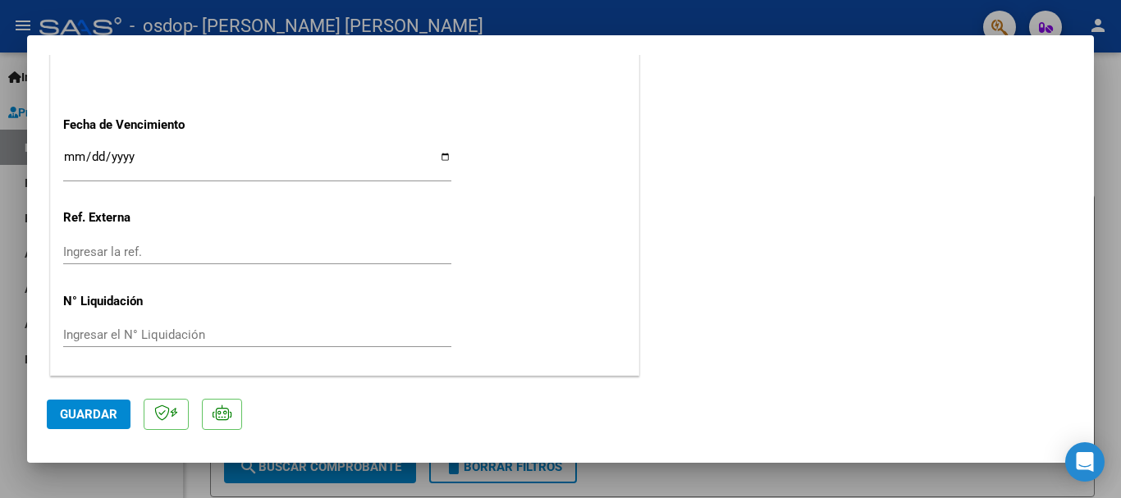
click at [72, 416] on span "Guardar" at bounding box center [88, 414] width 57 height 15
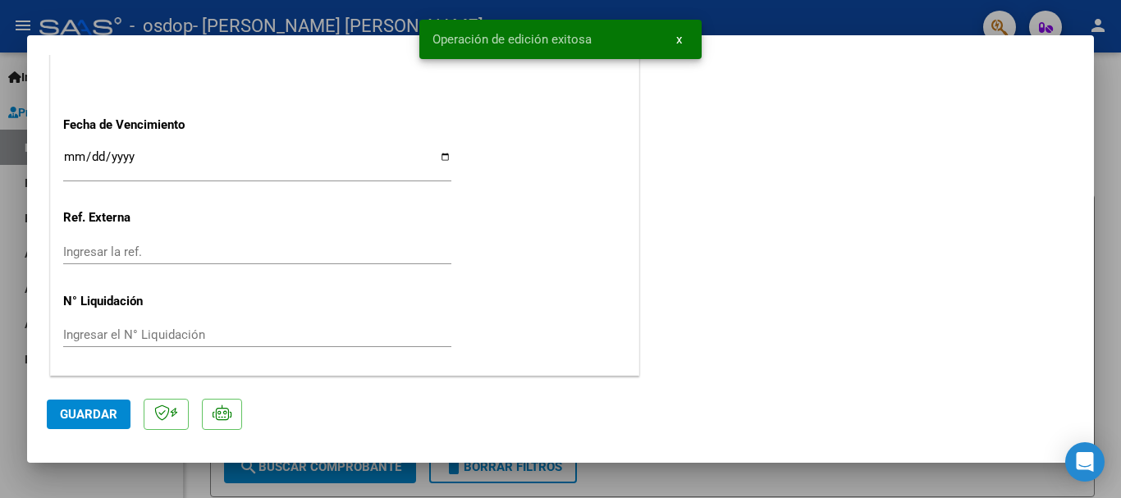
click at [10, 37] on div at bounding box center [560, 249] width 1121 height 498
type input "$ 0,00"
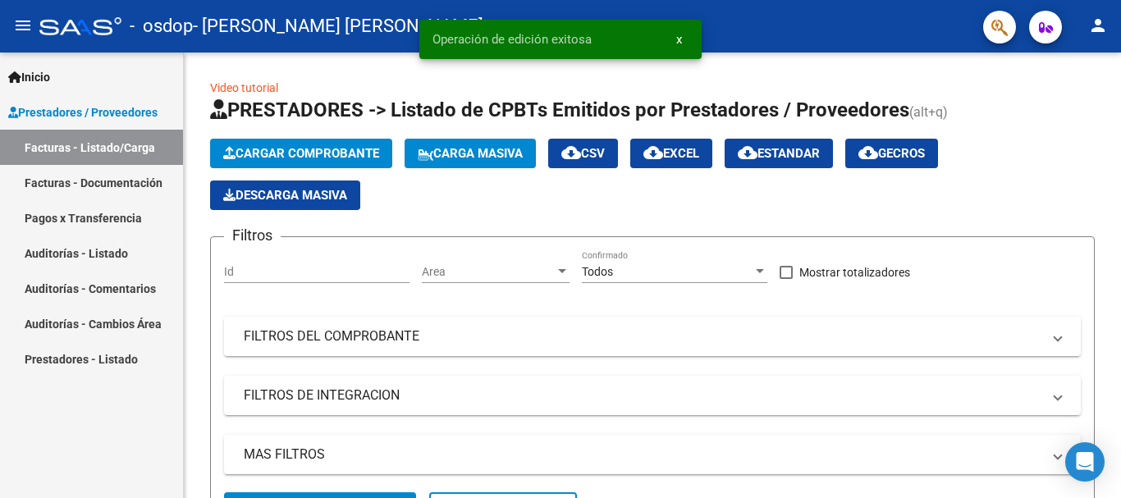
click at [106, 178] on link "Facturas - Documentación" at bounding box center [91, 182] width 183 height 35
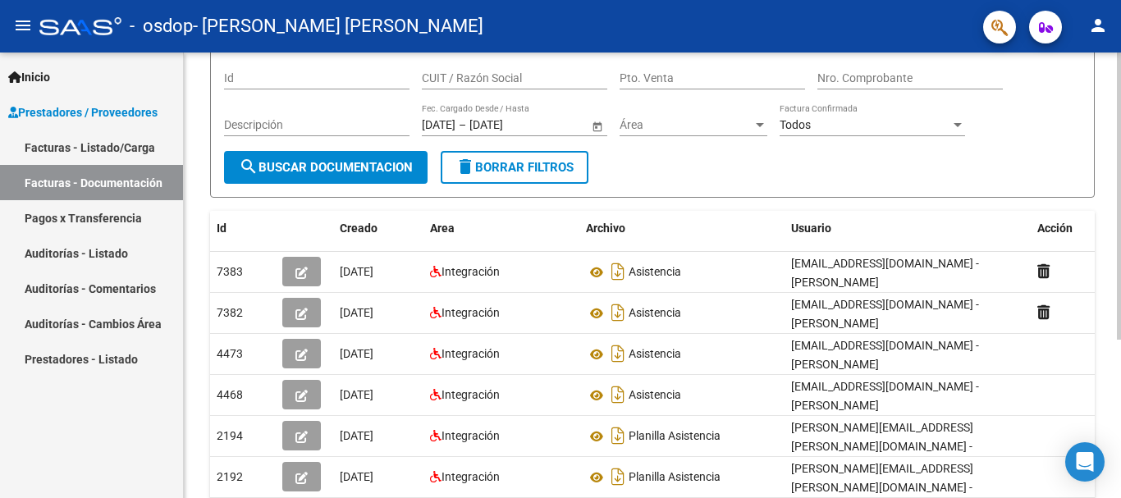
scroll to position [143, 0]
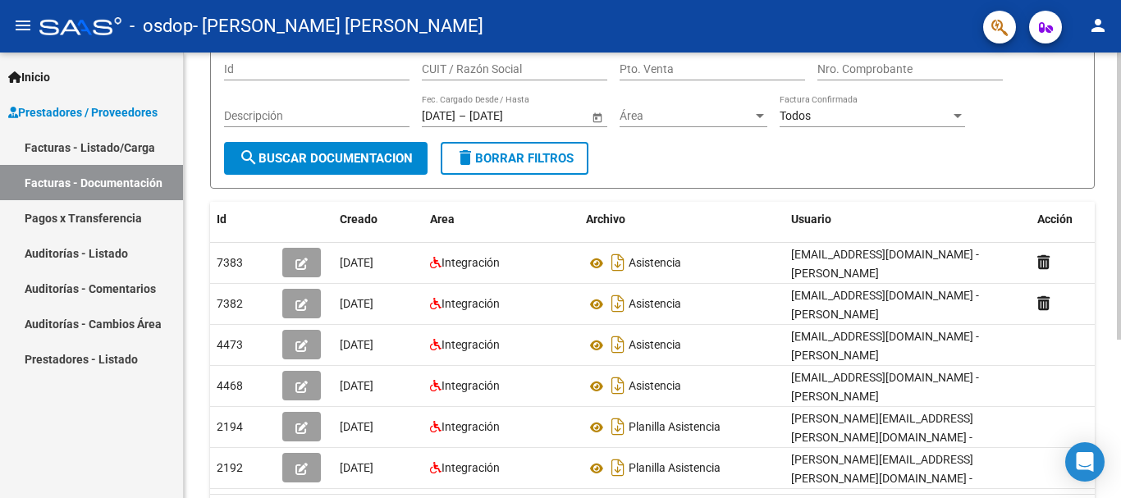
click at [1110, 277] on div "PRESTADORES -> Comprobantes - Documentación Respaldatoria cloud_download Export…" at bounding box center [654, 249] width 941 height 679
